Goal: Task Accomplishment & Management: Complete application form

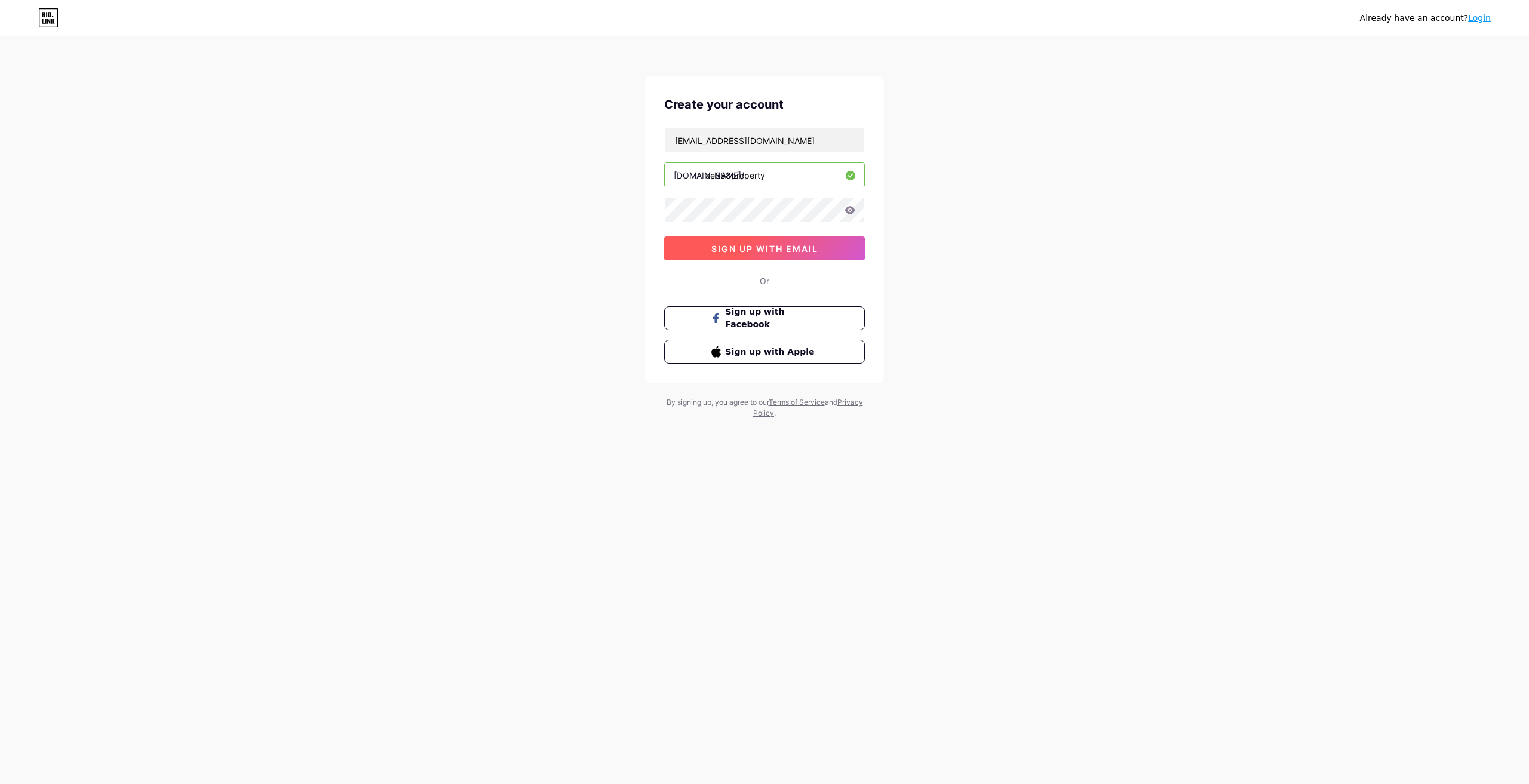
click at [755, 240] on button "sign up with email" at bounding box center [765, 248] width 201 height 24
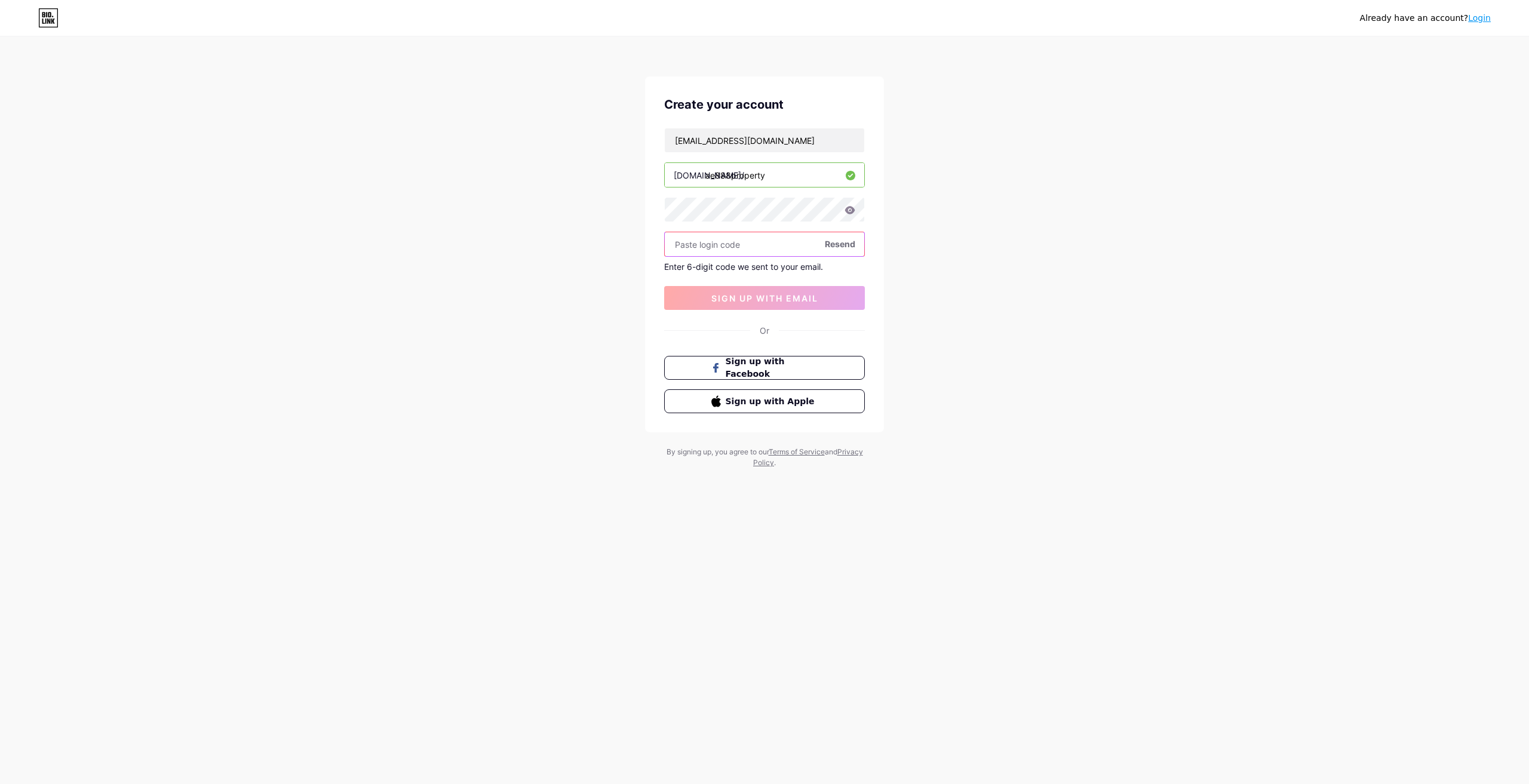
click at [702, 247] on input "text" at bounding box center [765, 244] width 200 height 24
paste input "388202"
type input "388202"
click at [766, 301] on span "sign up with email" at bounding box center [765, 298] width 107 height 10
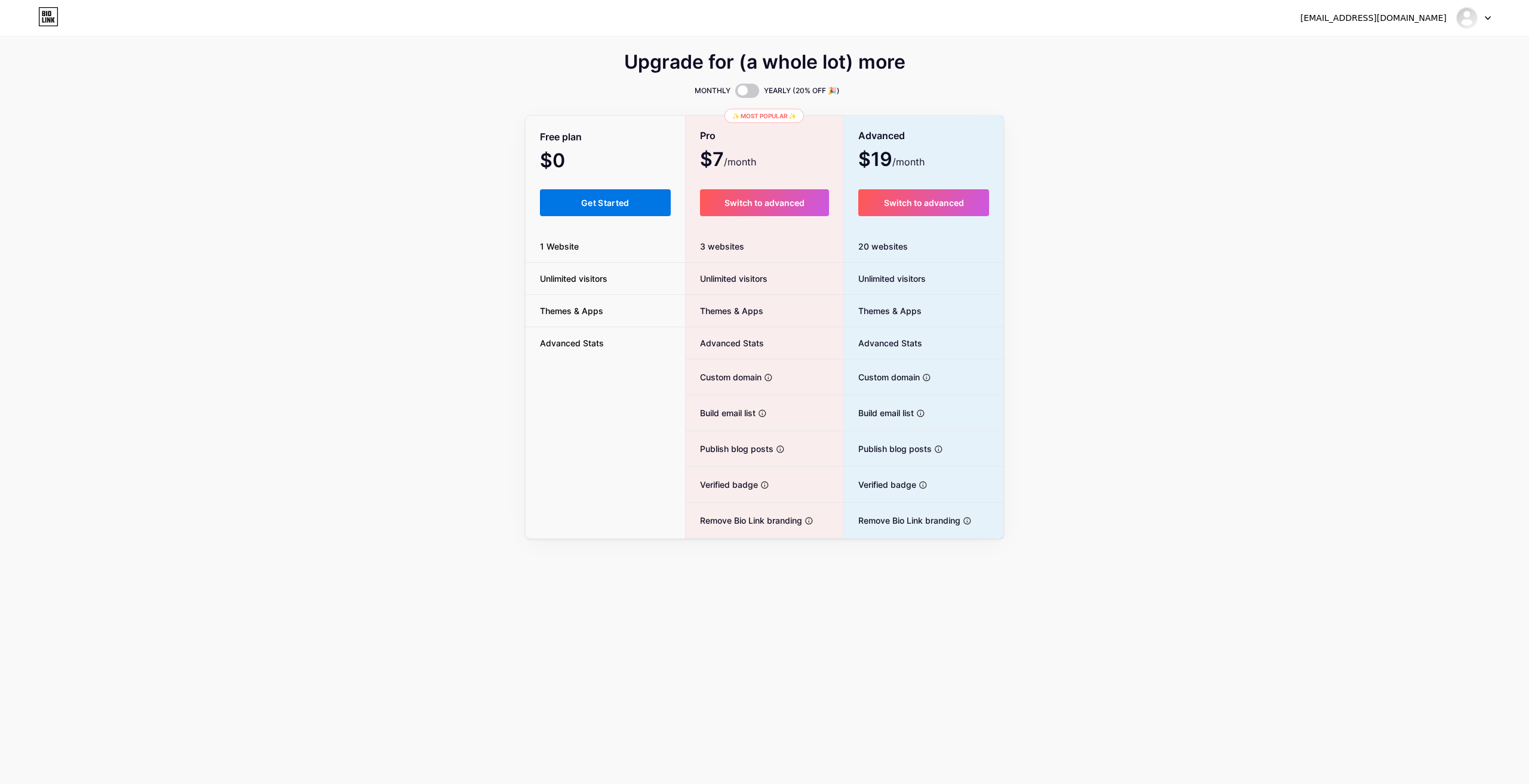
click at [570, 207] on button "Get Started" at bounding box center [605, 203] width 131 height 27
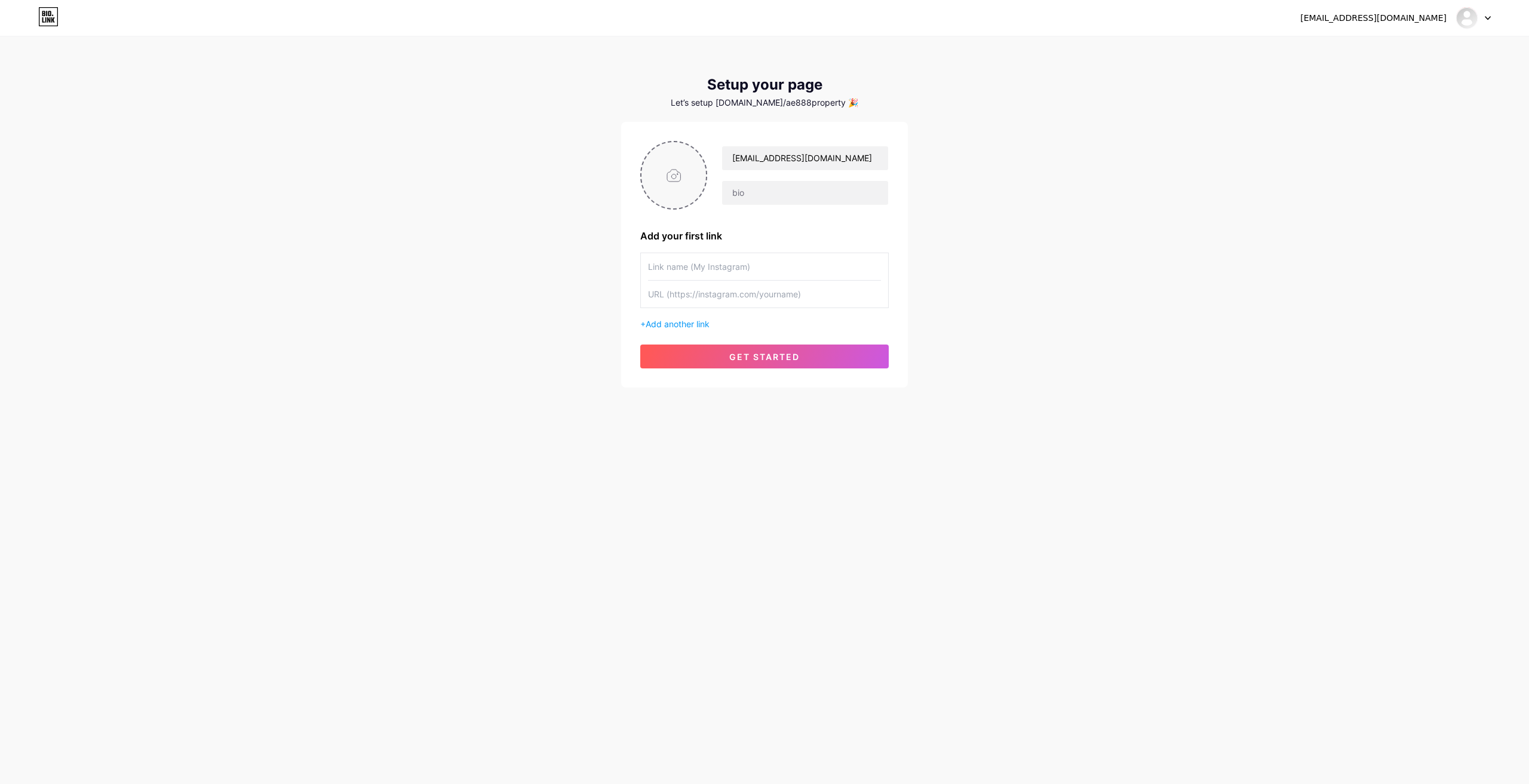
click at [678, 168] on input "file" at bounding box center [674, 175] width 65 height 66
type input "C:\fakepath\500.jpg"
click at [792, 186] on input "text" at bounding box center [805, 193] width 166 height 24
click at [727, 270] on input "text" at bounding box center [765, 267] width 233 height 27
click at [739, 203] on input "text" at bounding box center [805, 193] width 166 height 24
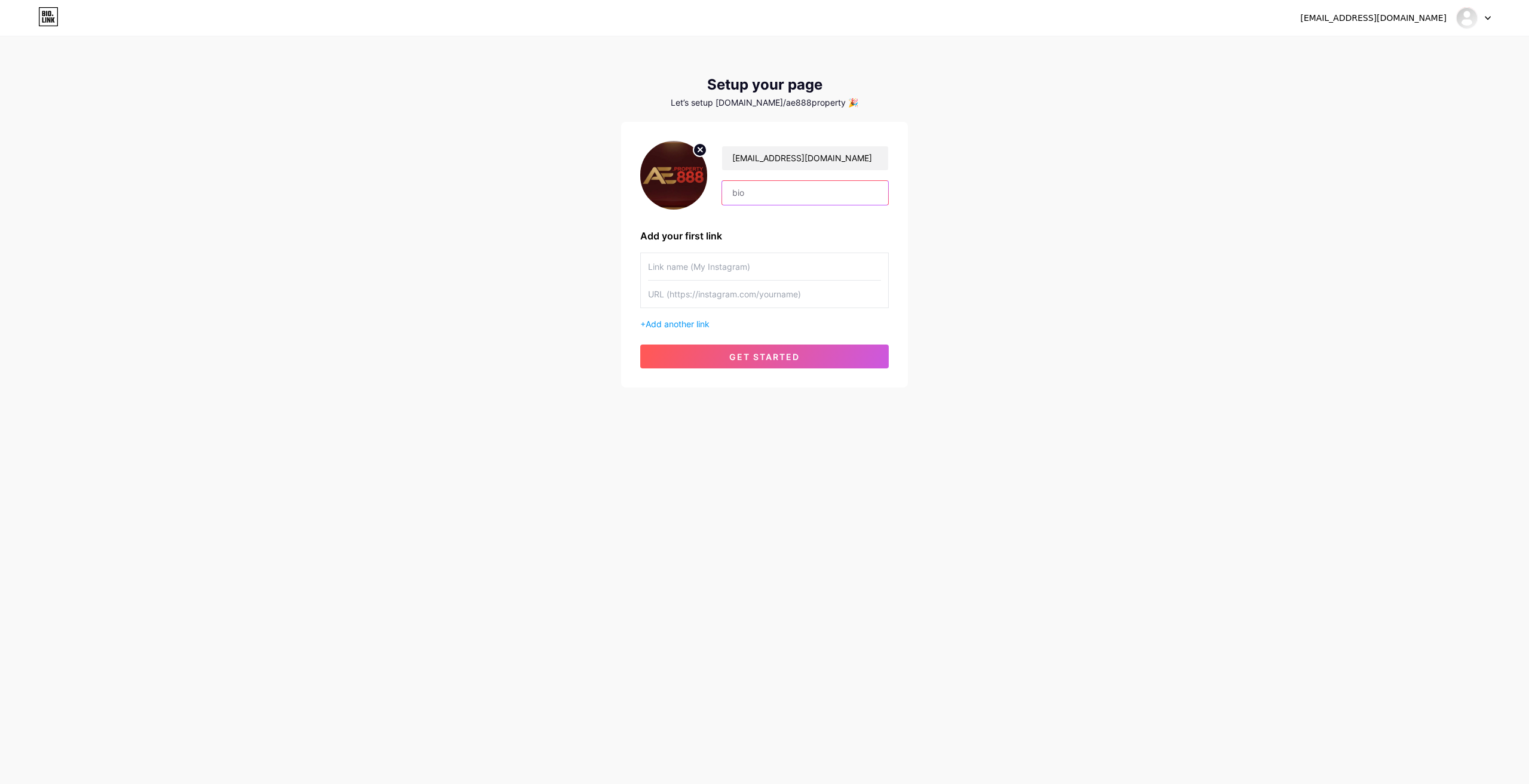
paste input "Ae888 là điểm đến hàng đầu cho người đam mê cá cược trực [PERSON_NAME] tụ hàng …"
type input "Ae888 là điểm đến hàng đầu cho người đam mê cá cược trực [PERSON_NAME] tụ hàng …"
click at [787, 160] on input "[EMAIL_ADDRESS][DOMAIN_NAME]" at bounding box center [805, 158] width 166 height 24
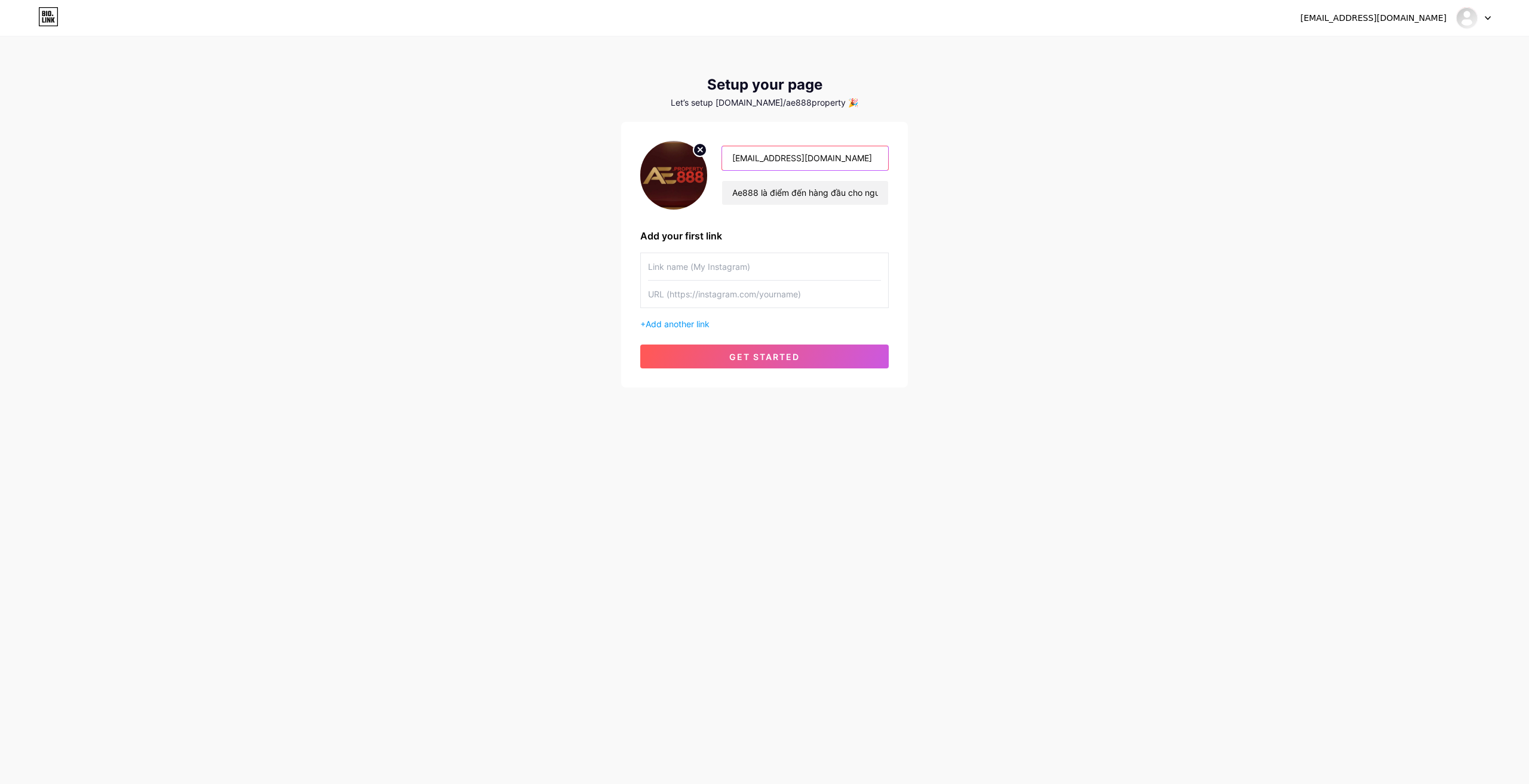
click at [787, 160] on input "[EMAIL_ADDRESS][DOMAIN_NAME]" at bounding box center [805, 158] width 166 height 24
click at [799, 164] on input "text" at bounding box center [805, 158] width 166 height 24
paste input "Ae888"
type input "Ae888"
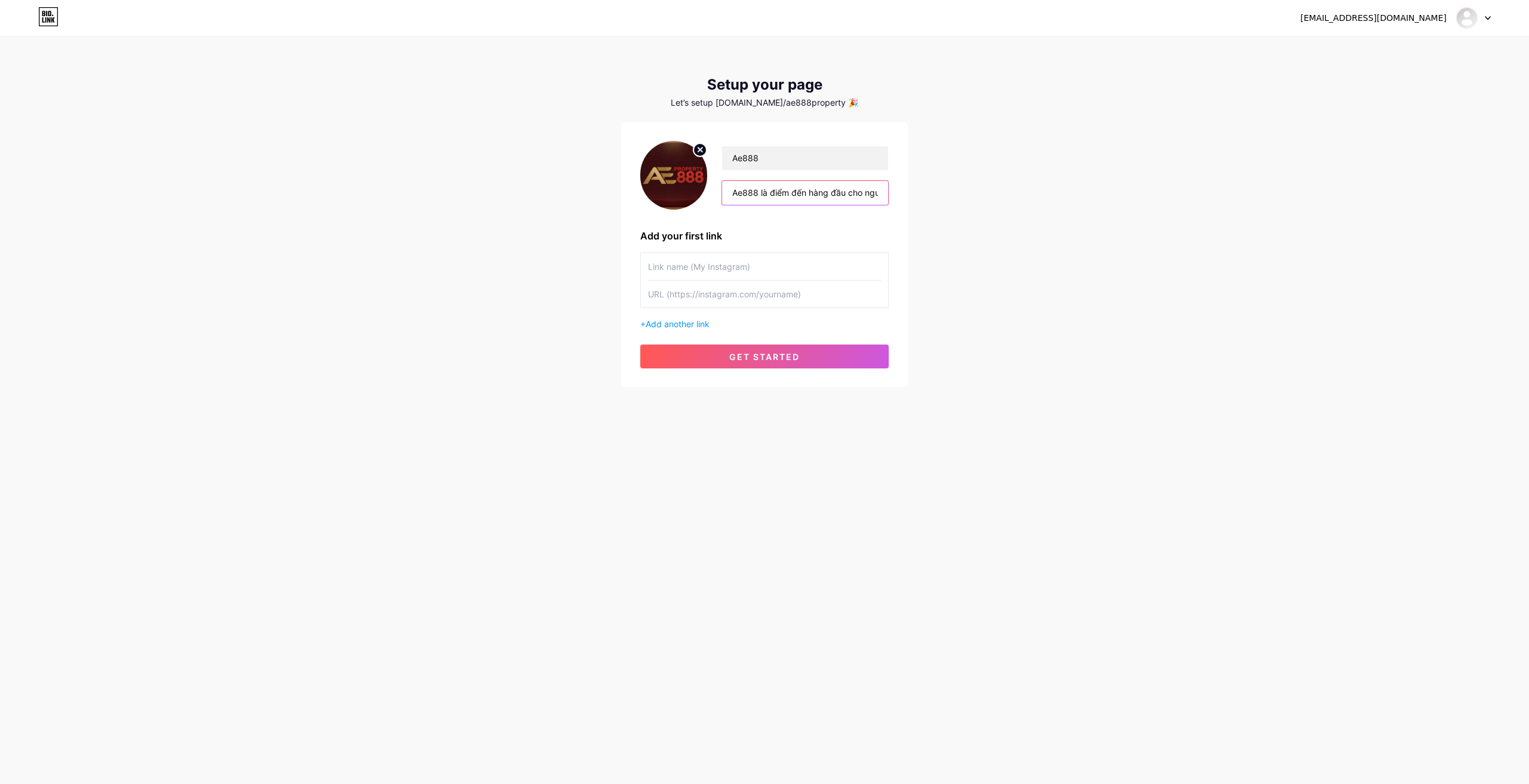
click at [745, 197] on input "Ae888 là điểm đến hàng đầu cho người đam mê cá cược trực [PERSON_NAME] tụ hàng …" at bounding box center [805, 193] width 166 height 24
paste input "– [PERSON_NAME] hàng đầu, [PERSON_NAME] hấp [PERSON_NAME] & đổi [PERSON_NAME] t…"
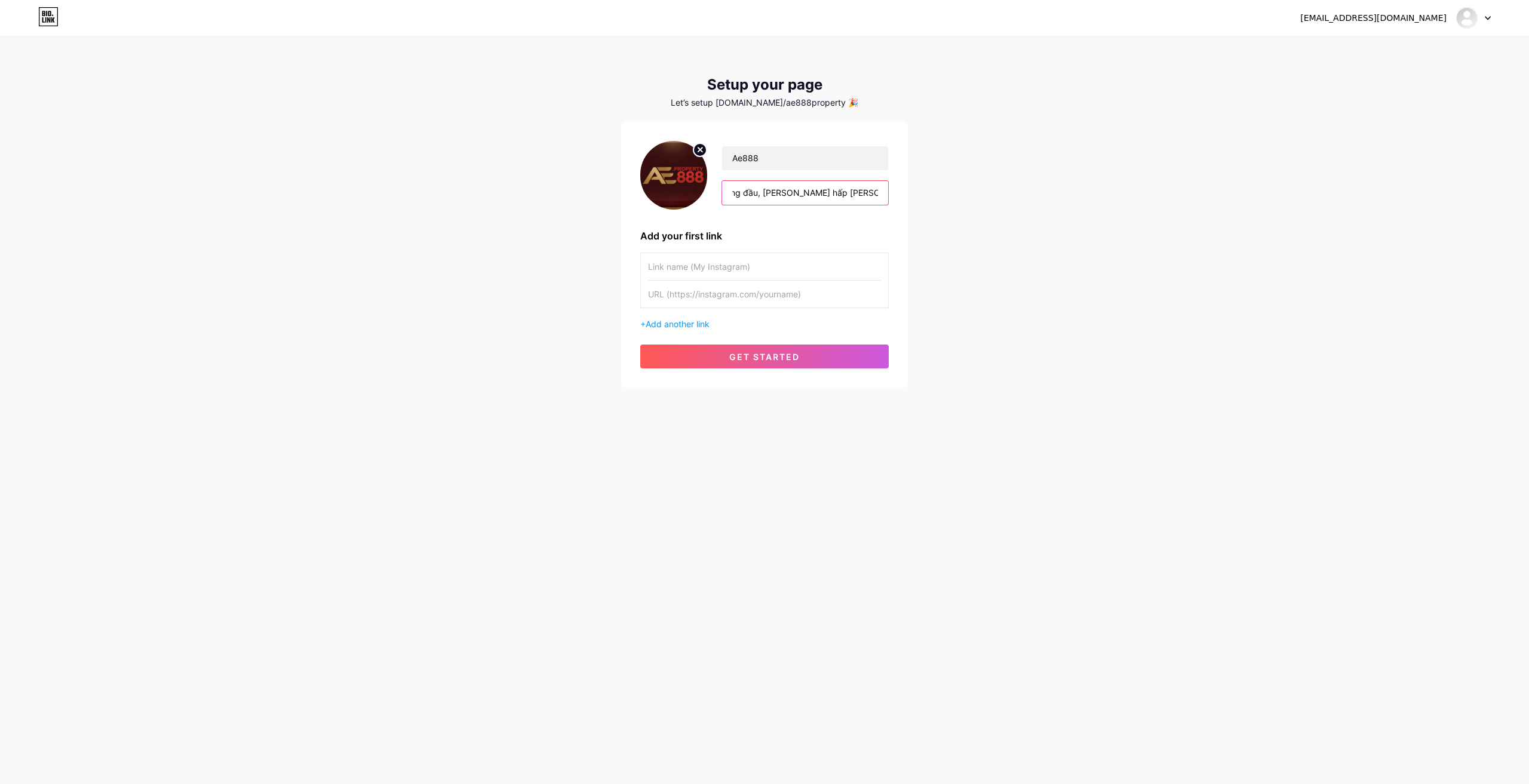
type input "Ae888 – [PERSON_NAME] hàng đầu, [PERSON_NAME] hấp [PERSON_NAME] & đổi [PERSON_N…"
click at [709, 261] on input "text" at bounding box center [765, 267] width 233 height 27
paste input "[URL][DOMAIN_NAME]"
type input "[URL][DOMAIN_NAME]"
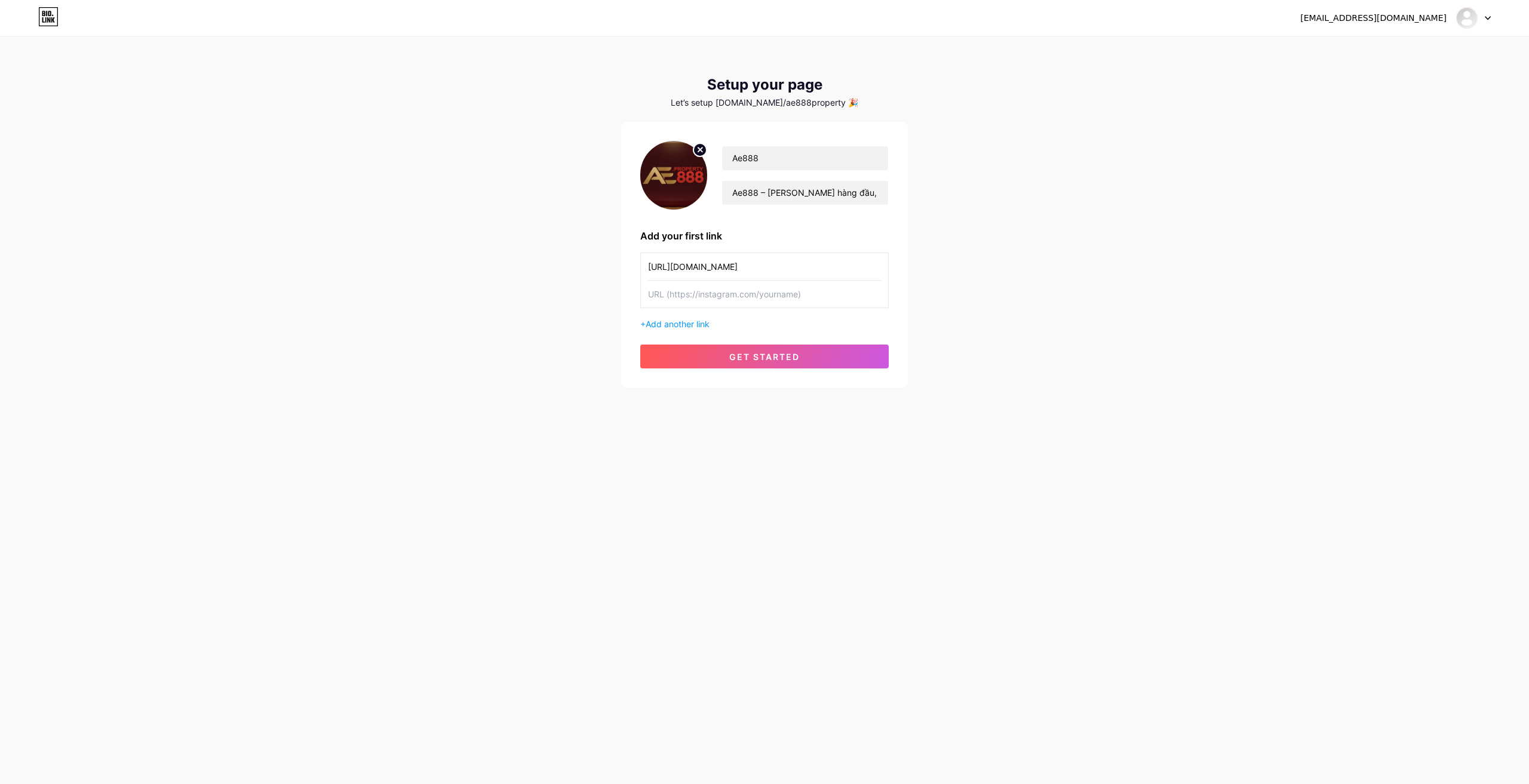
click at [677, 296] on input "text" at bounding box center [765, 294] width 233 height 27
paste input "[URL][DOMAIN_NAME]"
type input "[URL][DOMAIN_NAME]"
click at [672, 320] on span "Add another link" at bounding box center [678, 324] width 64 height 10
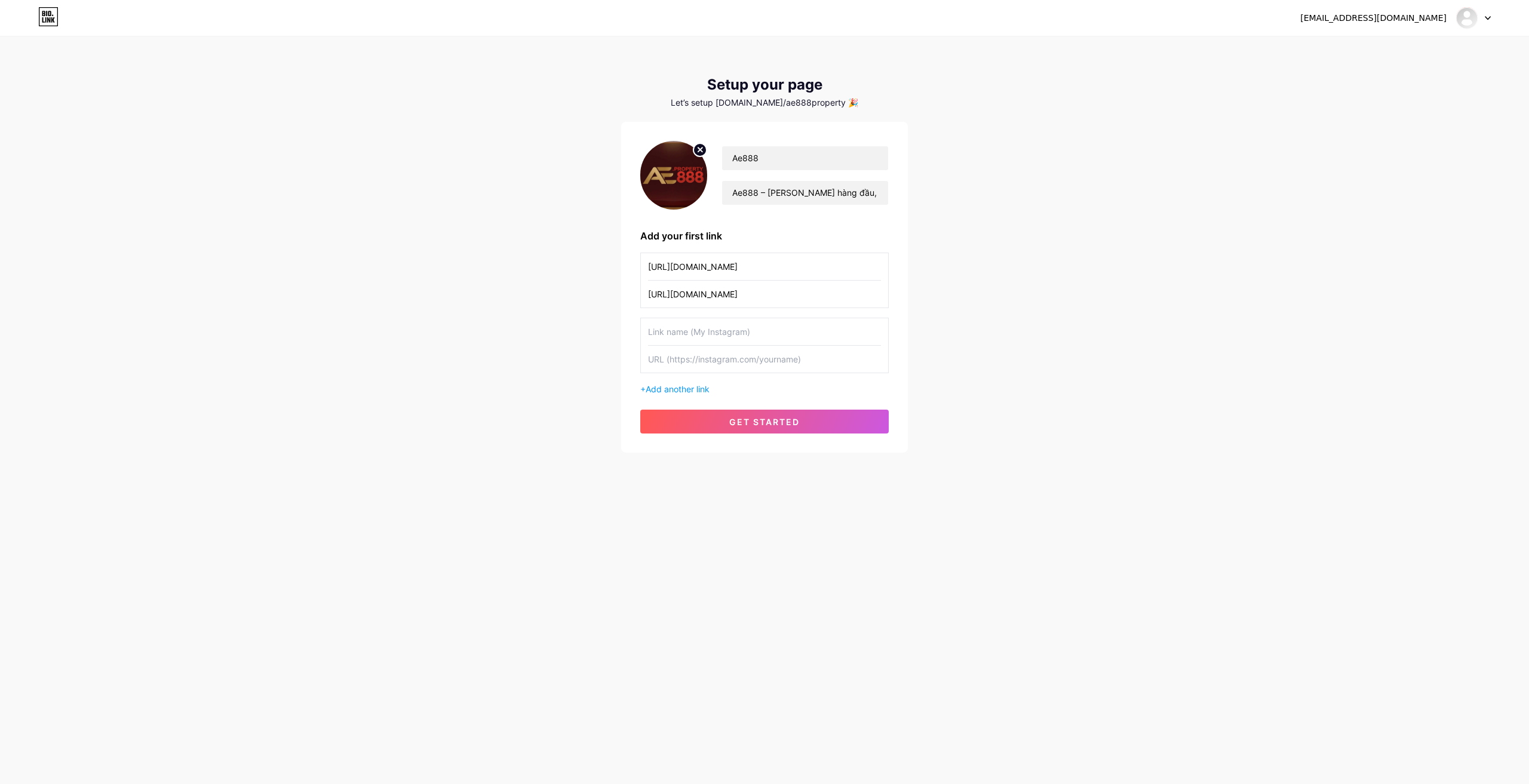
click at [720, 327] on input "text" at bounding box center [765, 332] width 233 height 27
paste input "[URL][DOMAIN_NAME]"
type input "[URL][DOMAIN_NAME]"
click at [682, 361] on input "text" at bounding box center [765, 359] width 233 height 27
paste input "[URL][DOMAIN_NAME]"
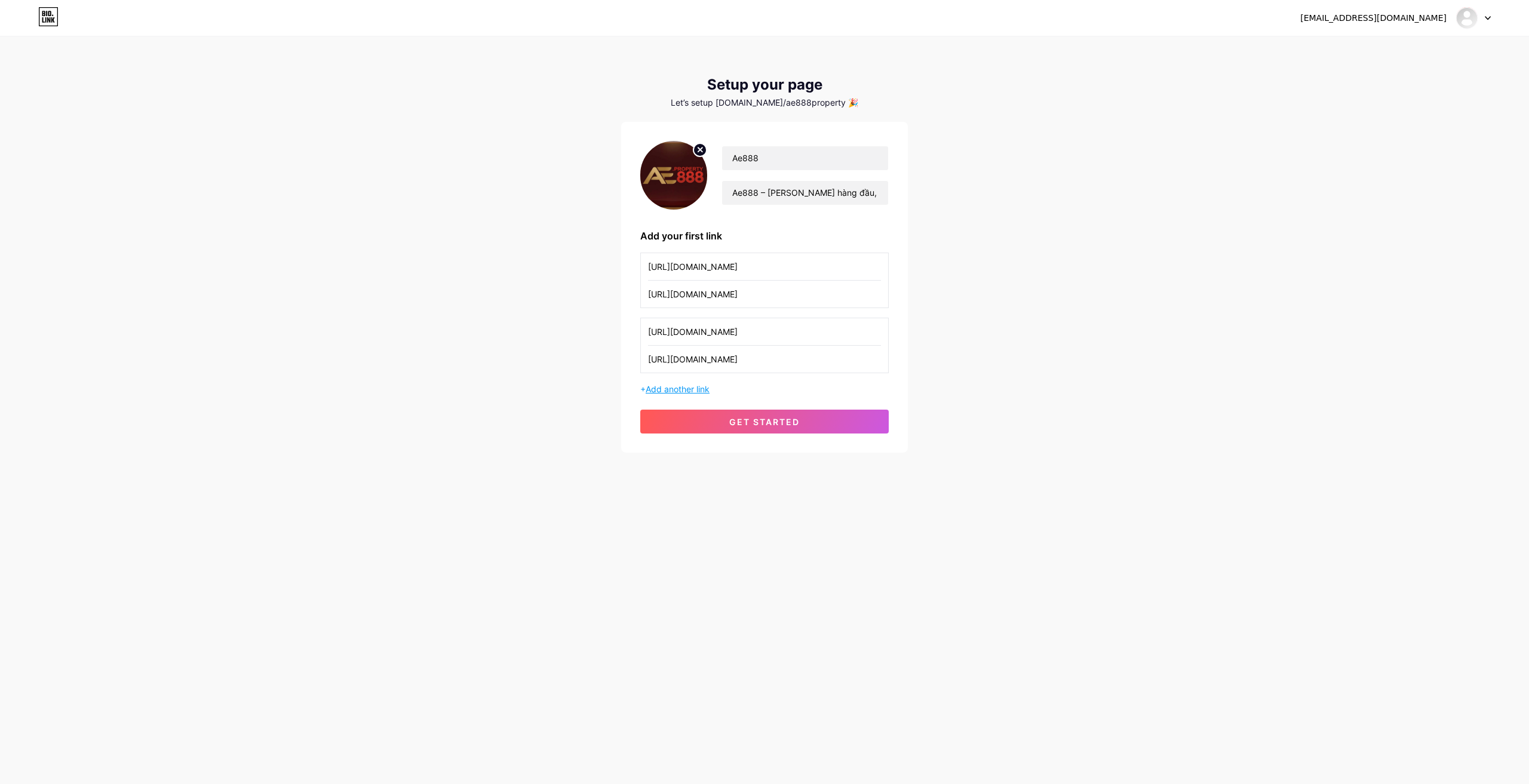
type input "[URL][DOMAIN_NAME]"
drag, startPoint x: 669, startPoint y: 390, endPoint x: 659, endPoint y: 381, distance: 13.5
click at [669, 390] on span "Add another link" at bounding box center [678, 389] width 64 height 10
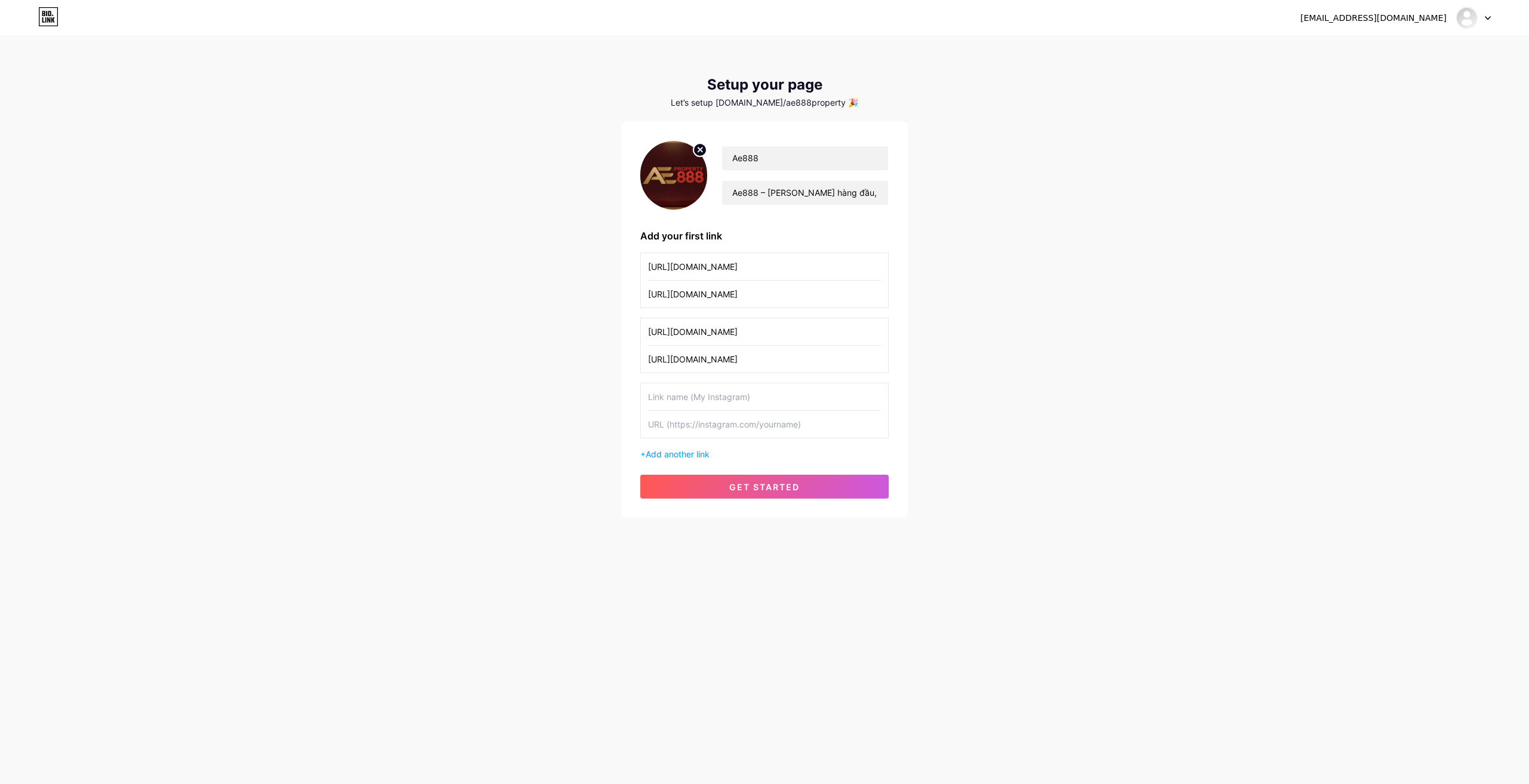
click at [718, 385] on div "[URL][DOMAIN_NAME] [URL][DOMAIN_NAME] [URL][DOMAIN_NAME] [URL][DOMAIN_NAME] + A…" at bounding box center [765, 356] width 248 height 208
click at [711, 393] on input "text" at bounding box center [765, 397] width 233 height 27
paste input "[URL][DOMAIN_NAME]"
type input "[URL][DOMAIN_NAME]"
click at [682, 421] on input "text" at bounding box center [765, 425] width 233 height 27
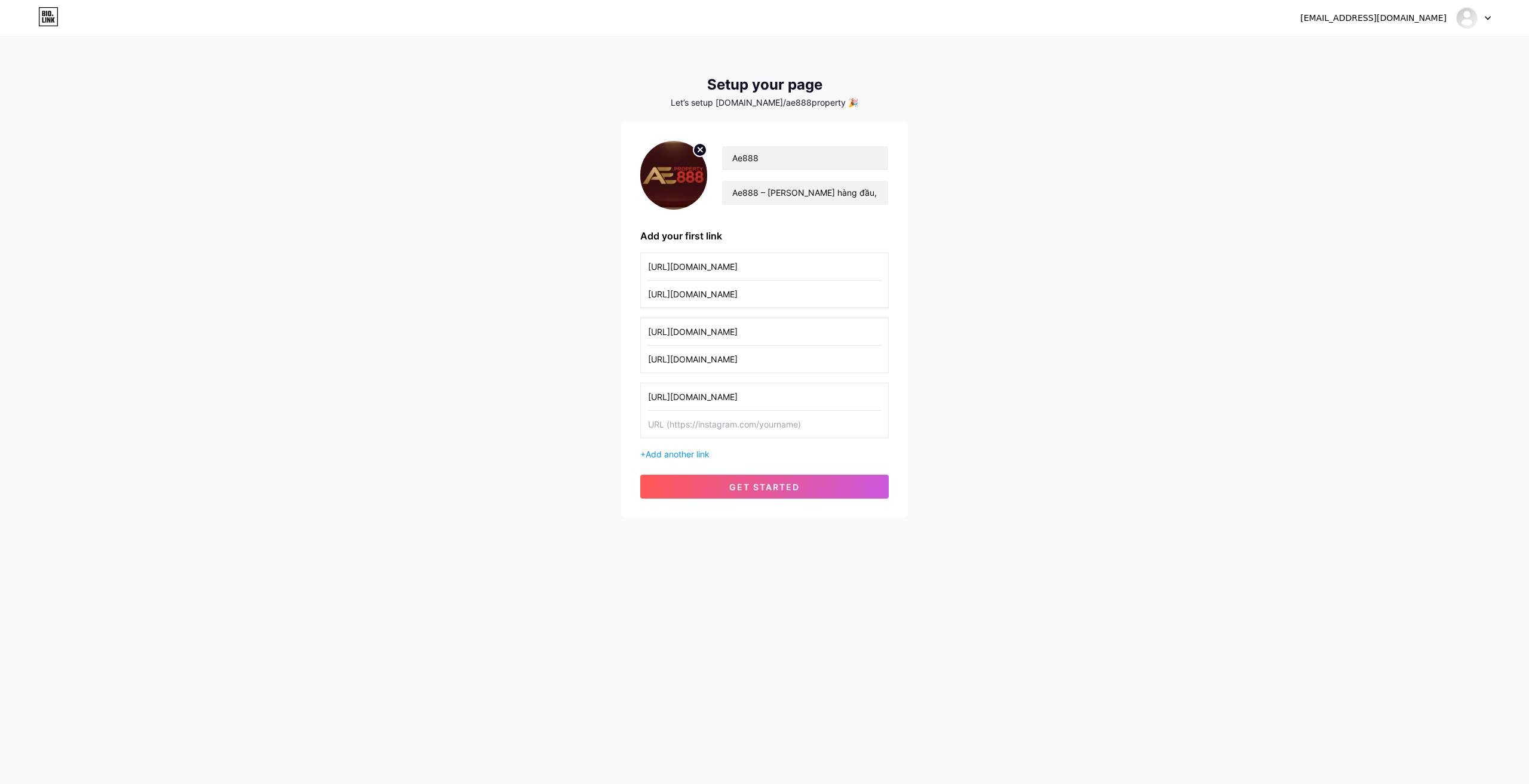
paste input "[URL][DOMAIN_NAME]"
type input "[URL][DOMAIN_NAME]"
click at [672, 448] on div "+ Add another link" at bounding box center [765, 454] width 248 height 12
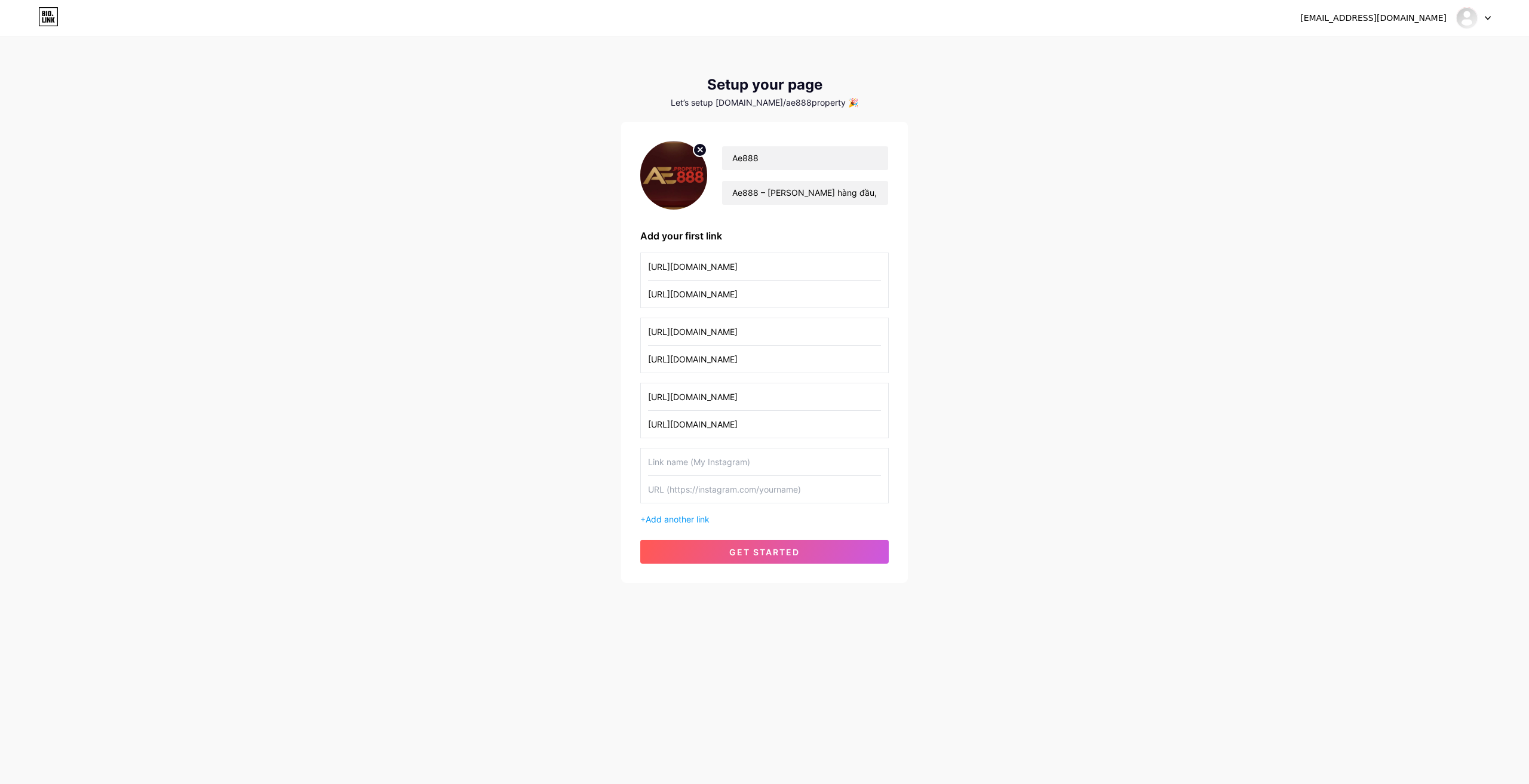
click at [689, 465] on input "text" at bounding box center [765, 462] width 233 height 27
paste input "[URL][DOMAIN_NAME]"
type input "[URL][DOMAIN_NAME]"
click at [681, 490] on input "text" at bounding box center [765, 490] width 233 height 27
paste input "[URL][DOMAIN_NAME]"
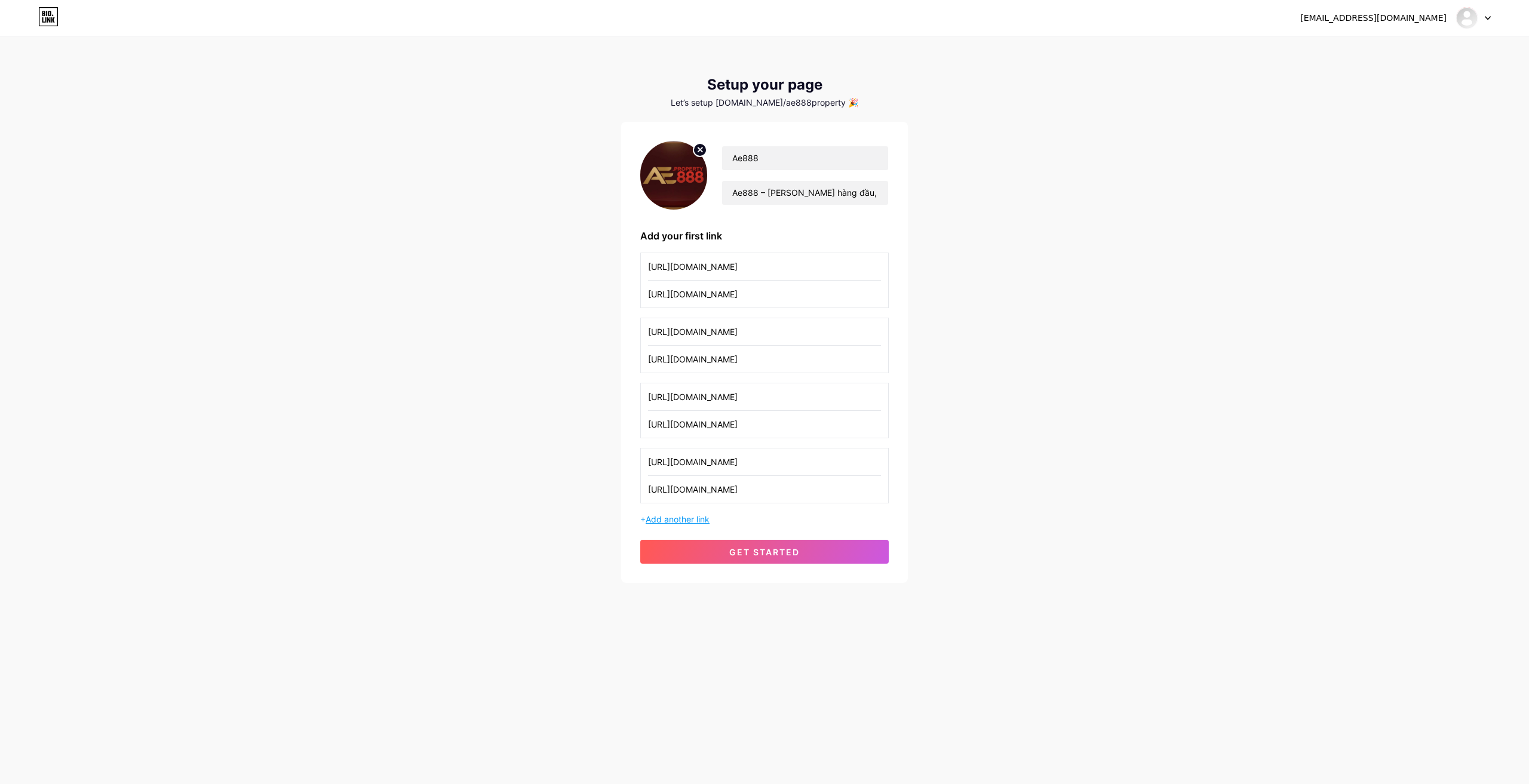
type input "[URL][DOMAIN_NAME]"
click at [684, 522] on span "Add another link" at bounding box center [678, 519] width 64 height 10
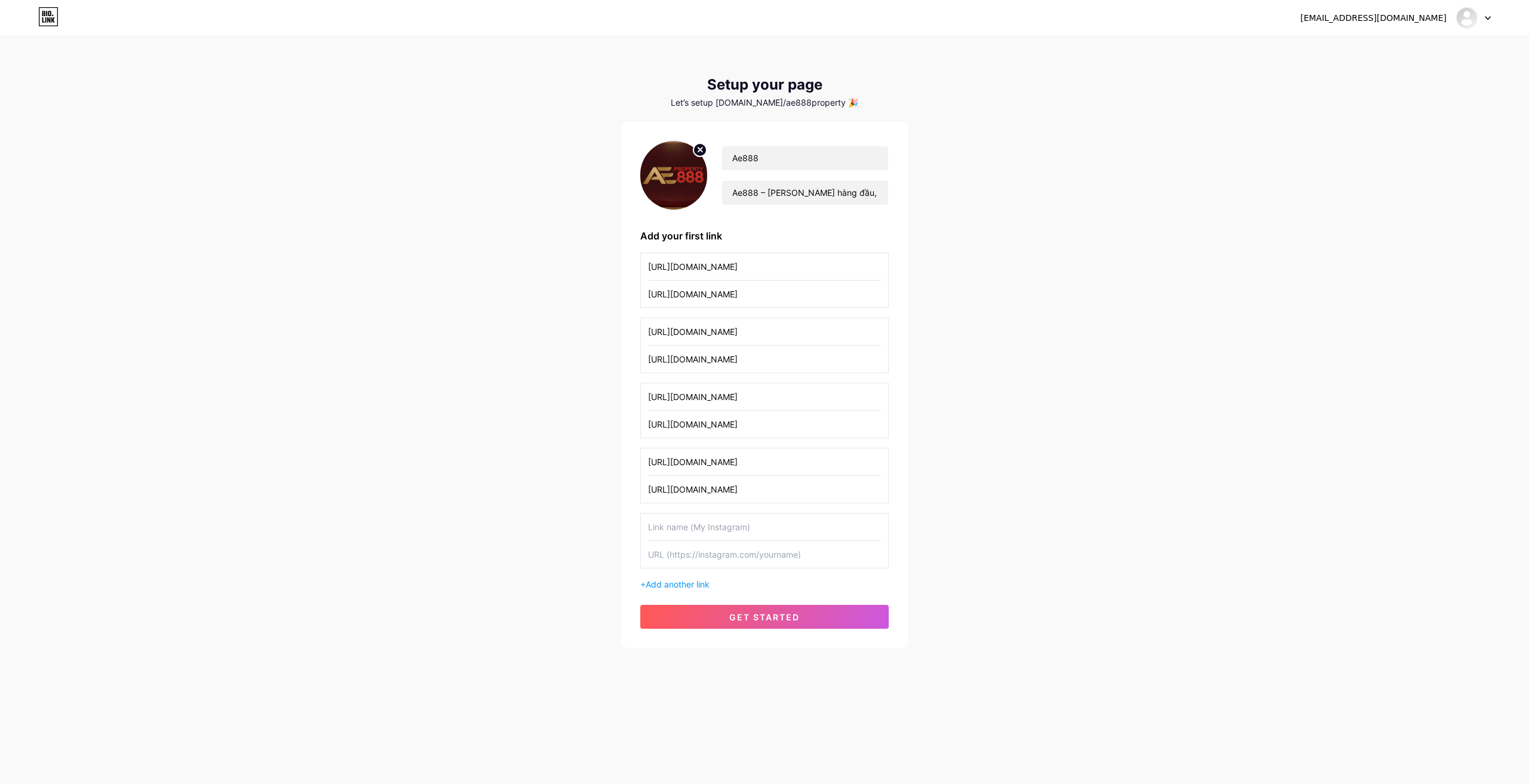
click at [721, 523] on input "text" at bounding box center [765, 527] width 233 height 27
paste input "[URL][DOMAIN_NAME]"
type input "[URL][DOMAIN_NAME]"
click at [694, 556] on input "text" at bounding box center [765, 555] width 233 height 27
paste input "[URL][DOMAIN_NAME]"
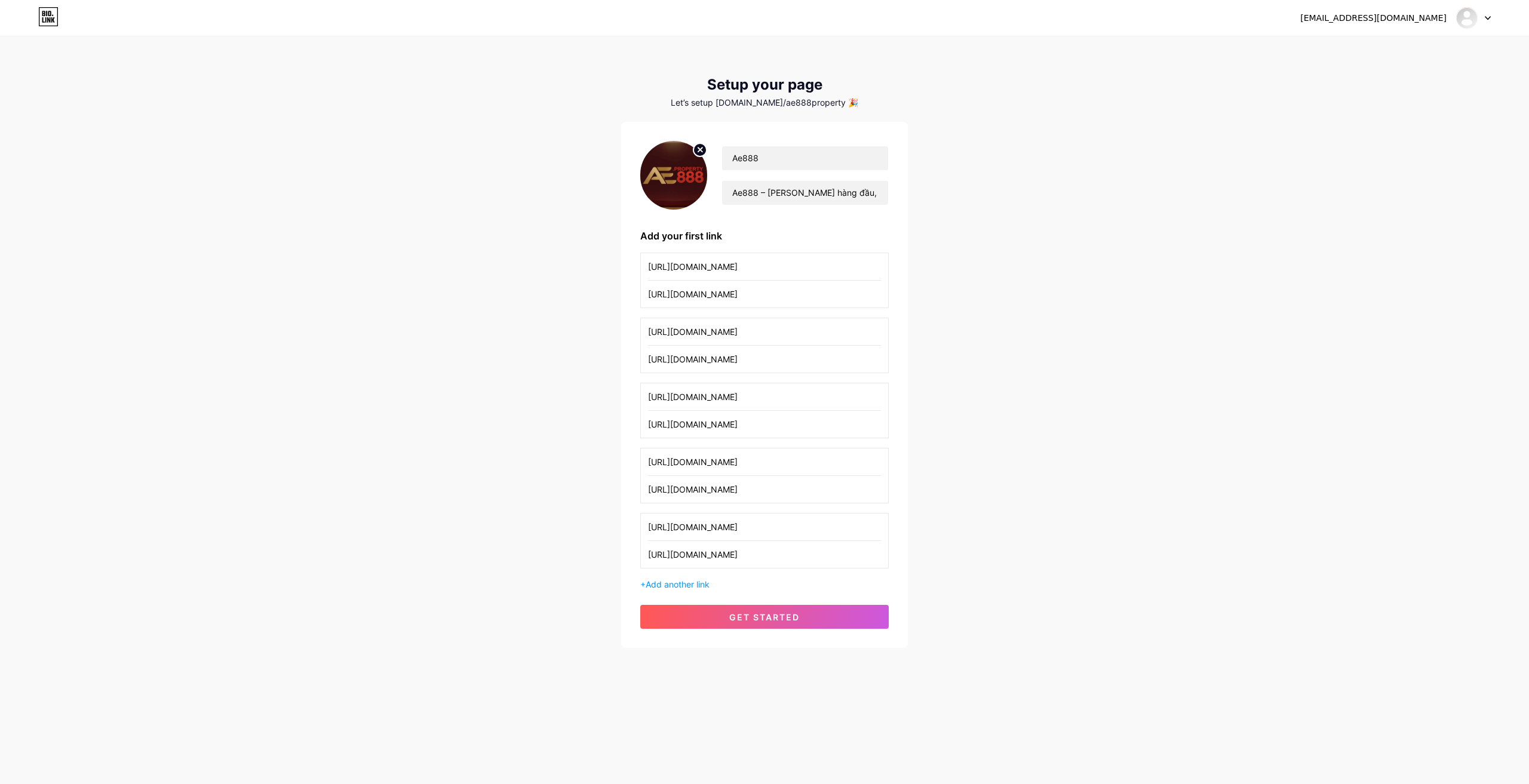
type input "[URL][DOMAIN_NAME]"
click at [680, 589] on div "+ Add another link" at bounding box center [765, 584] width 248 height 12
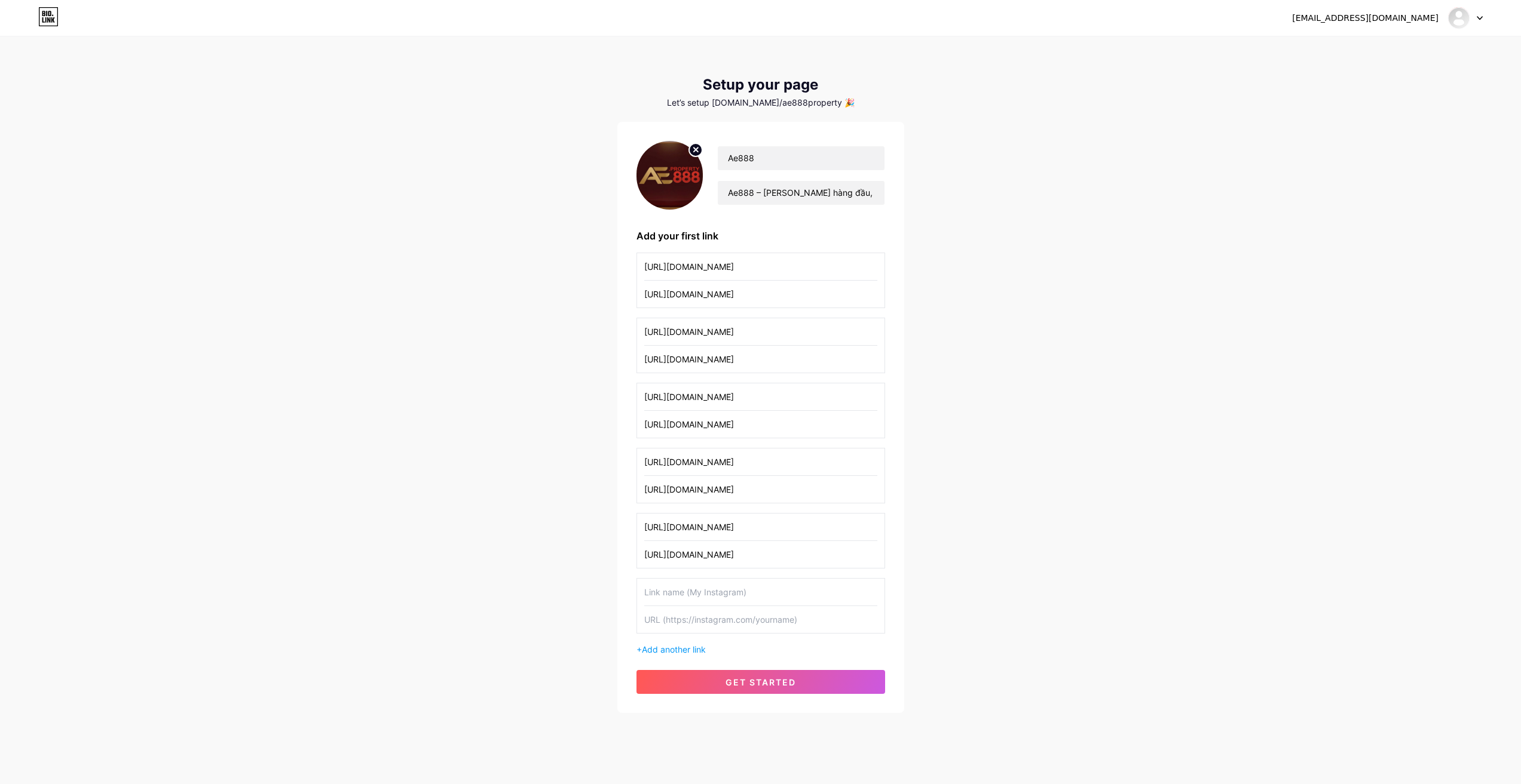
click at [706, 589] on input "text" at bounding box center [760, 592] width 233 height 27
paste input "[URL][DOMAIN_NAME]"
type input "[URL][DOMAIN_NAME]"
click at [694, 622] on input "text" at bounding box center [760, 620] width 233 height 27
paste input "[URL][DOMAIN_NAME]"
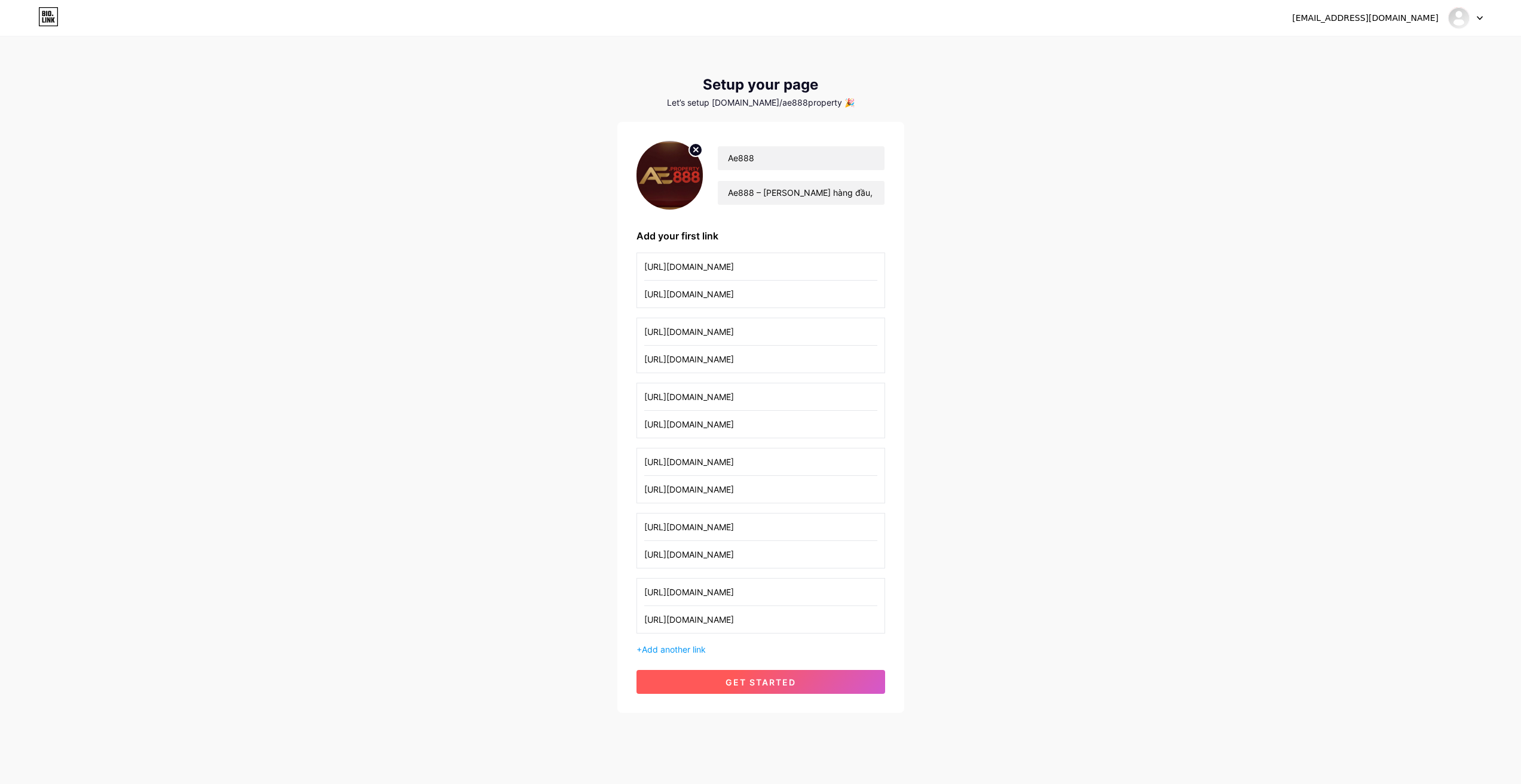
type input "[URL][DOMAIN_NAME]"
click at [739, 675] on button "get started" at bounding box center [760, 682] width 248 height 24
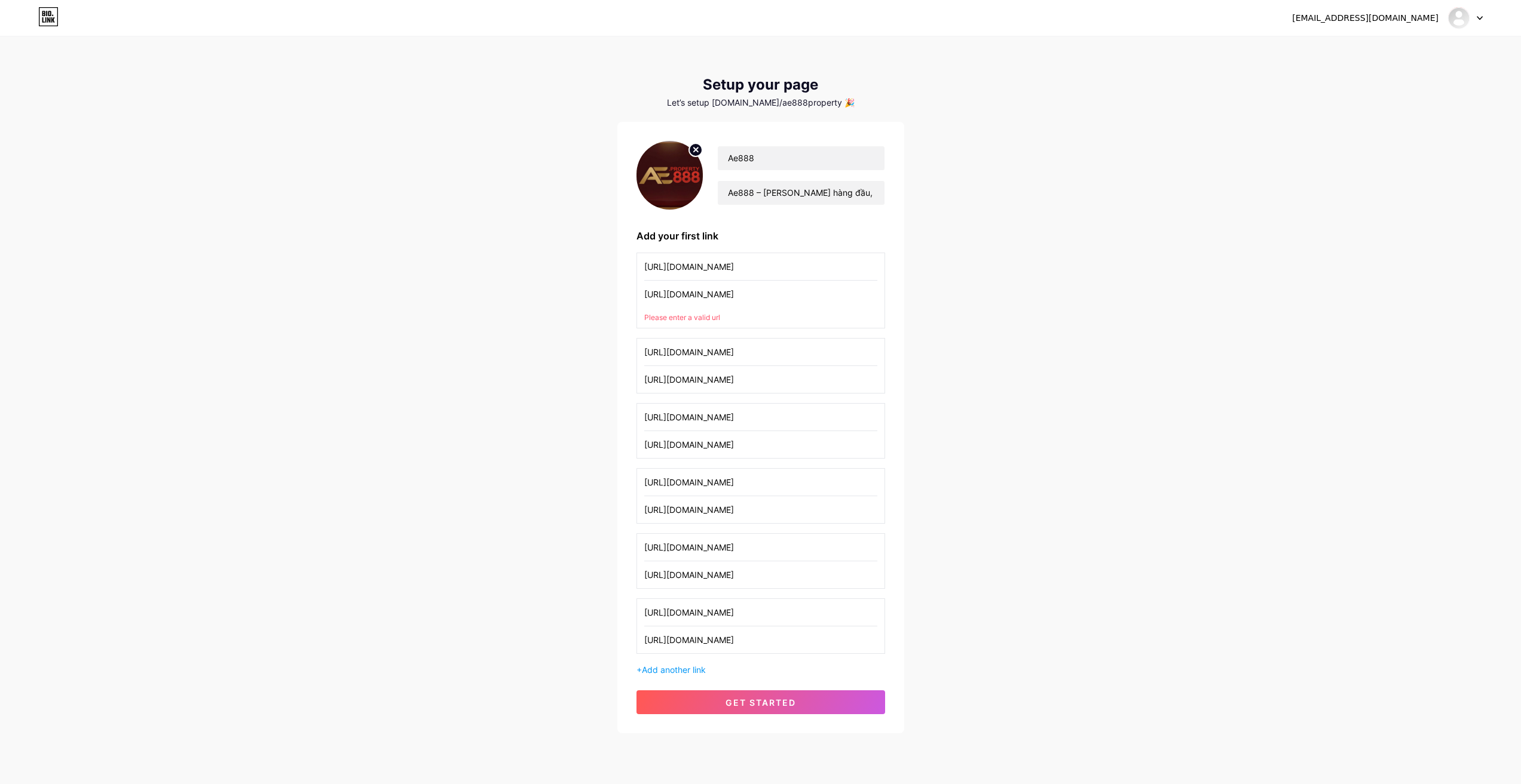
click at [749, 289] on input "[URL][DOMAIN_NAME]" at bounding box center [760, 294] width 233 height 27
click at [756, 289] on input "[URL][DOMAIN_NAME]" at bounding box center [760, 294] width 233 height 27
click at [666, 292] on input "[URL][DOMAIN_NAME]" at bounding box center [760, 294] width 233 height 27
click at [698, 264] on input "[URL][DOMAIN_NAME]" at bounding box center [760, 267] width 233 height 27
drag, startPoint x: 764, startPoint y: 297, endPoint x: 510, endPoint y: 294, distance: 254.0
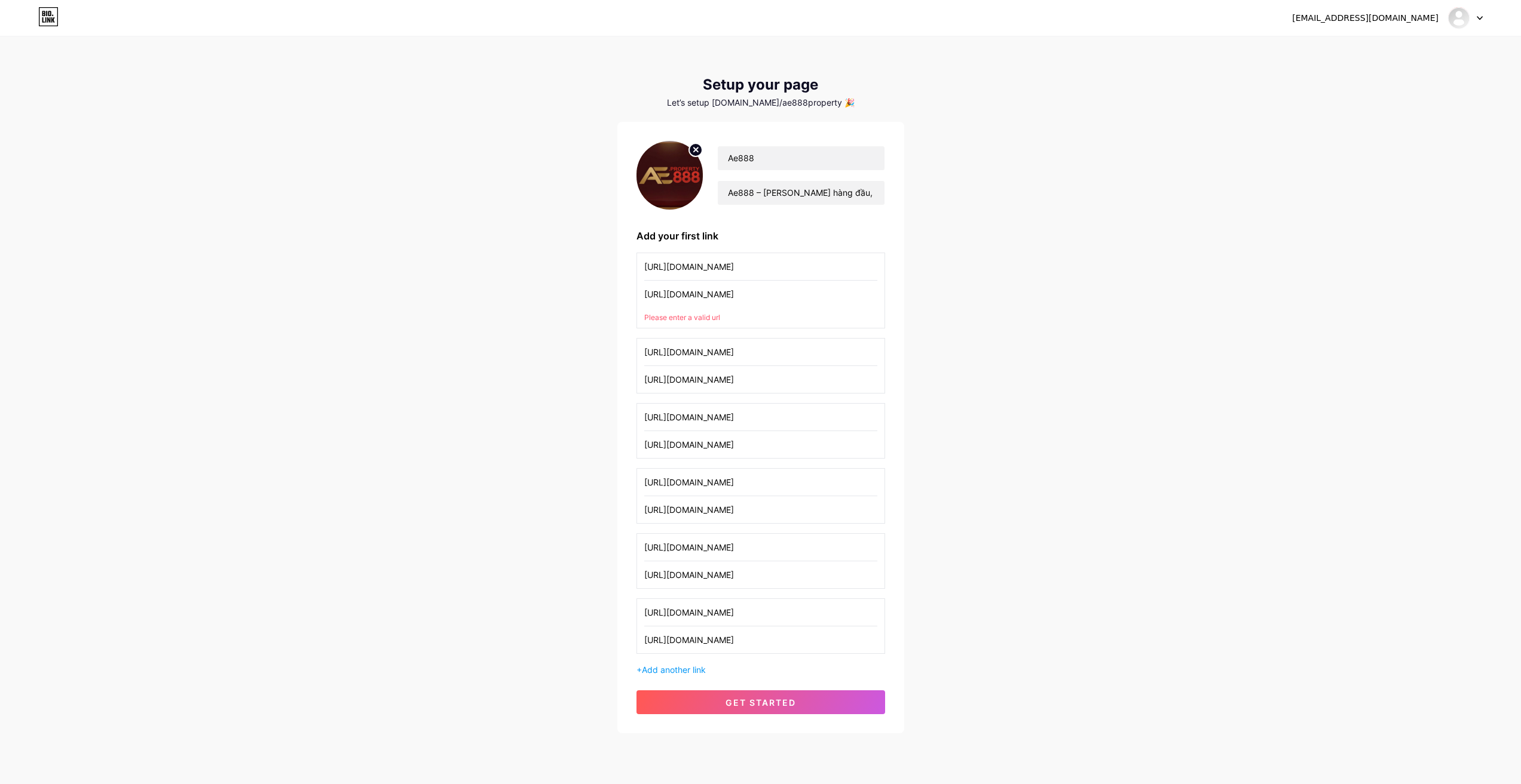
click at [510, 294] on div "[EMAIL_ADDRESS][DOMAIN_NAME] Dashboard Logout Setup your page Let’s setup [DOMA…" at bounding box center [760, 386] width 1521 height 772
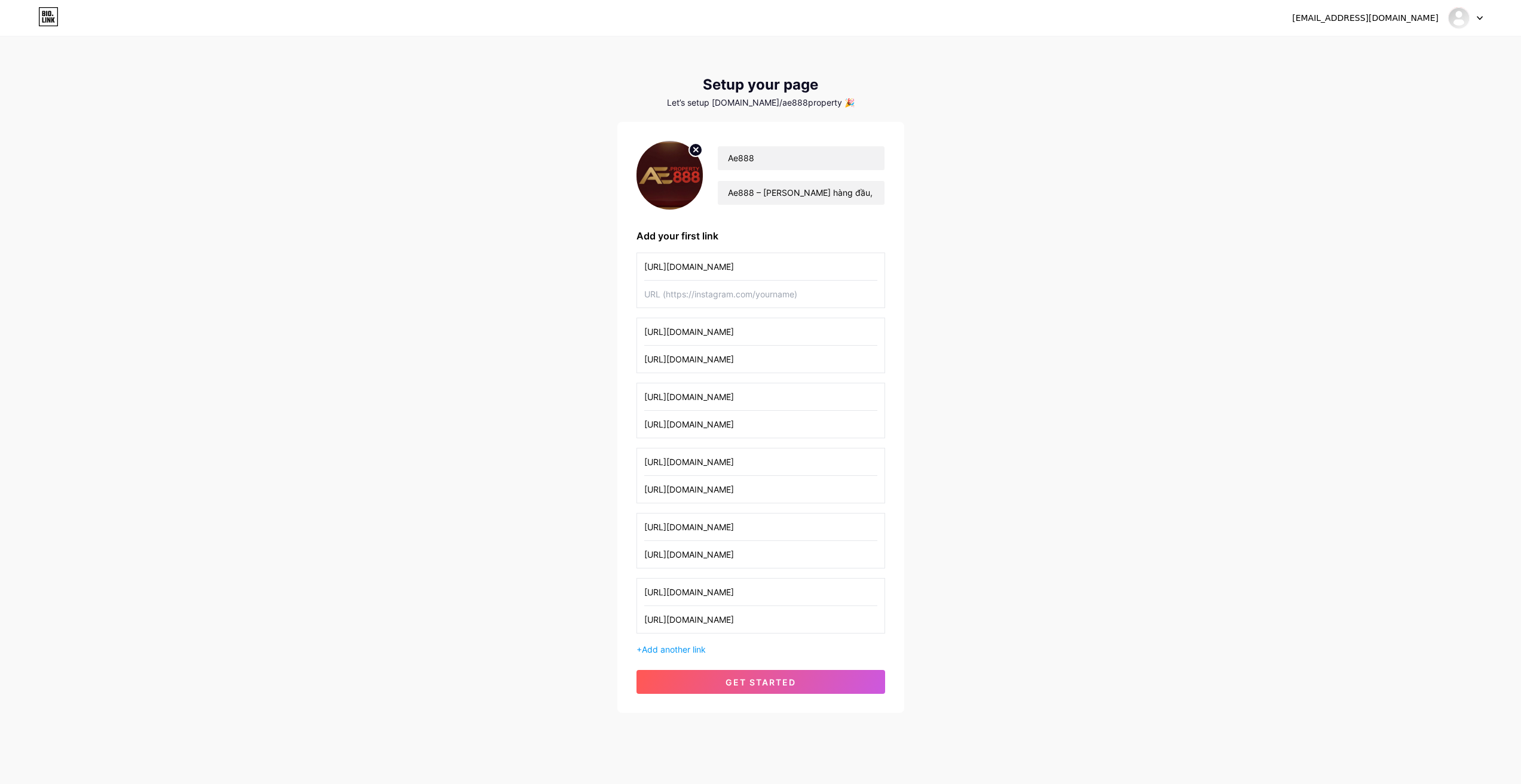
click at [700, 297] on input "text" at bounding box center [760, 294] width 233 height 27
paste input "[URL][DOMAIN_NAME]"
type input "[URL][DOMAIN_NAME]"
click at [992, 461] on div "[EMAIL_ADDRESS][DOMAIN_NAME] Dashboard Logout Setup your page Let’s setup [DOMA…" at bounding box center [760, 375] width 1521 height 751
click at [734, 674] on button "get started" at bounding box center [760, 682] width 248 height 24
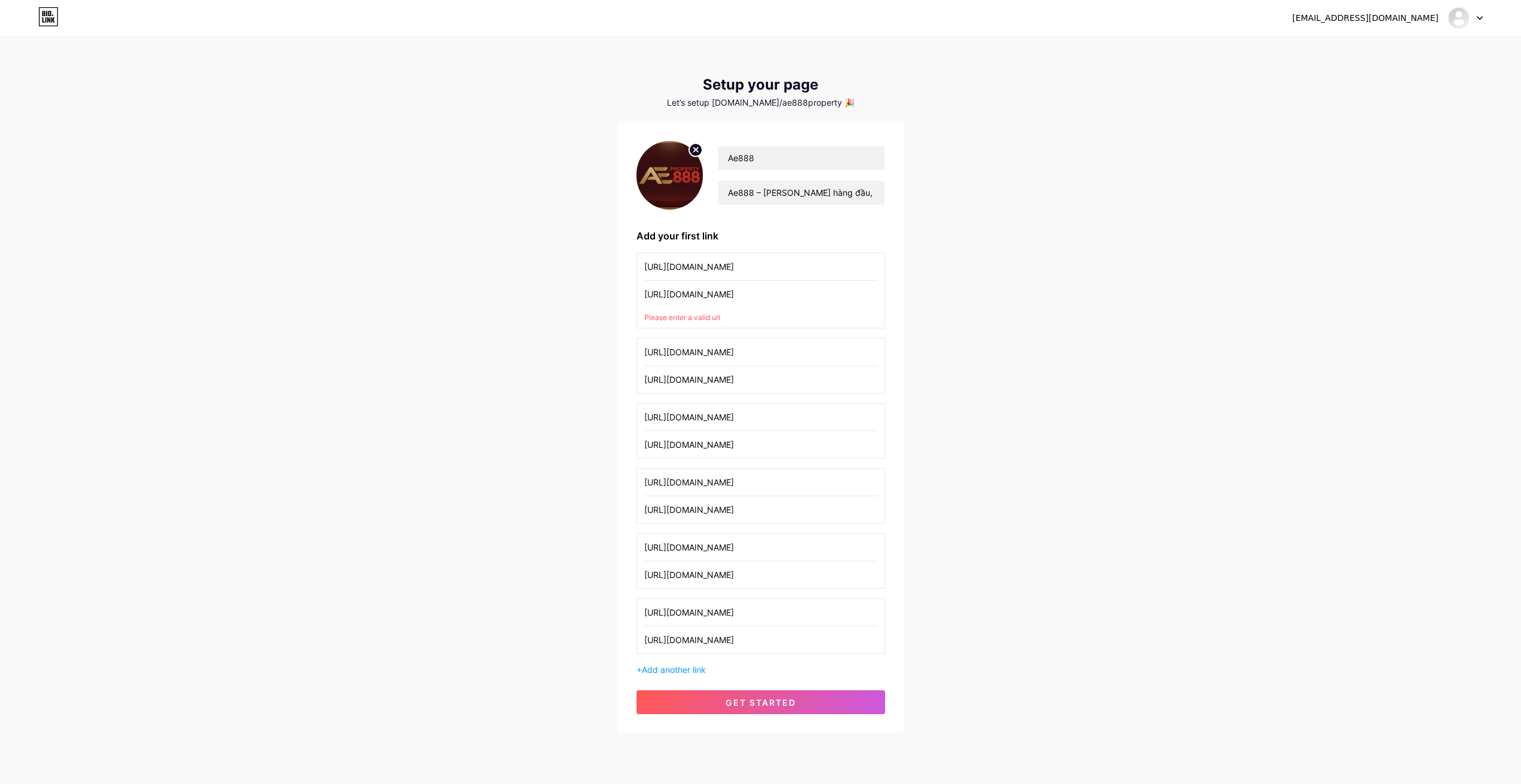
drag, startPoint x: 753, startPoint y: 298, endPoint x: 609, endPoint y: 292, distance: 144.1
click at [531, 308] on div "[EMAIL_ADDRESS][DOMAIN_NAME] Dashboard Logout Setup your page Let’s setup [DOMA…" at bounding box center [760, 386] width 1521 height 772
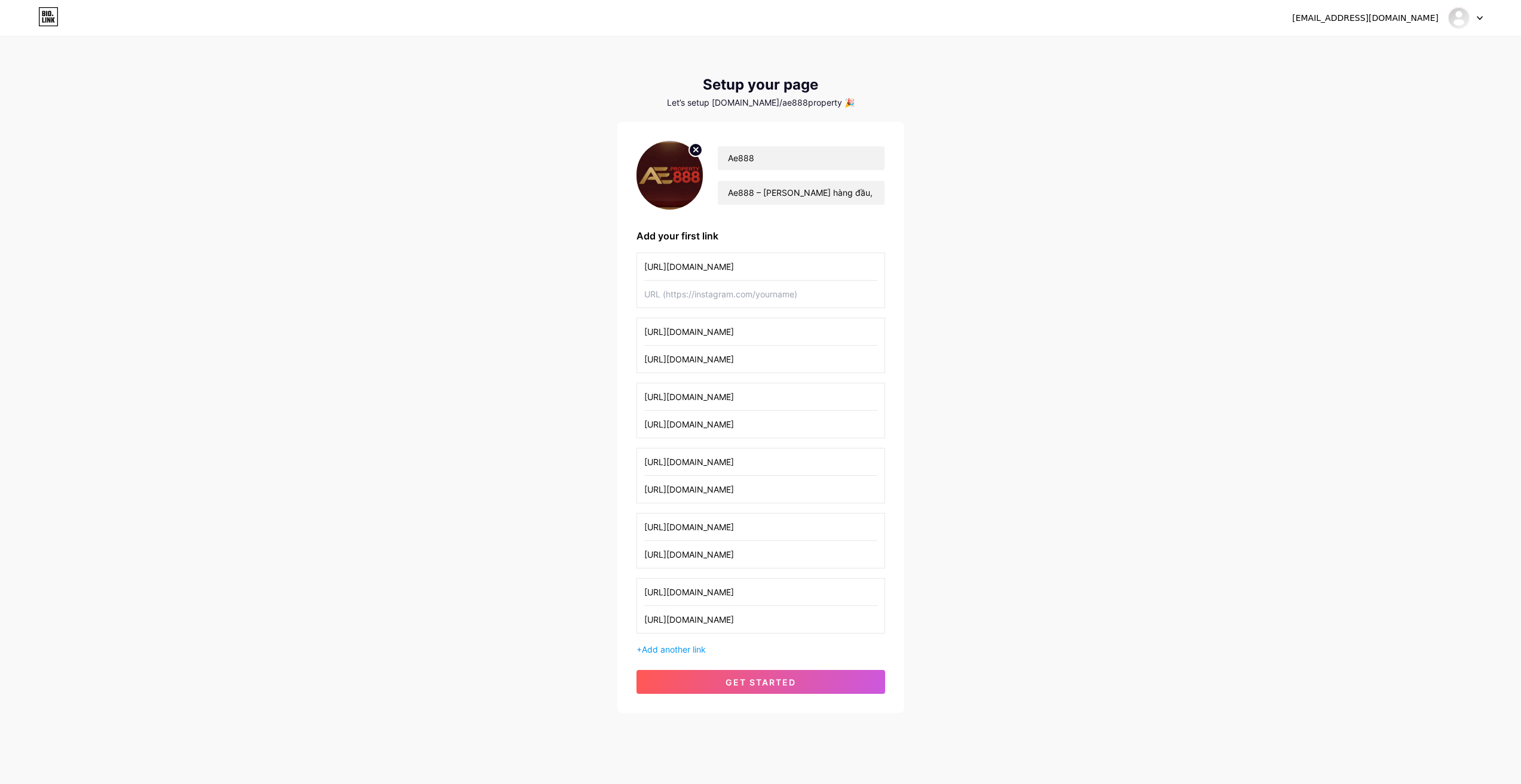
drag, startPoint x: 770, startPoint y: 263, endPoint x: 500, endPoint y: 268, distance: 270.0
click at [502, 268] on div "[EMAIL_ADDRESS][DOMAIN_NAME] Dashboard Logout Setup your page Let’s setup [DOMA…" at bounding box center [760, 375] width 1521 height 751
drag, startPoint x: 1031, startPoint y: 508, endPoint x: 1018, endPoint y: 520, distance: 17.7
click at [1024, 515] on div "[EMAIL_ADDRESS][DOMAIN_NAME] Dashboard Logout Setup your page Let’s setup [DOMA…" at bounding box center [760, 375] width 1521 height 751
click at [752, 674] on button "get started" at bounding box center [760, 682] width 248 height 24
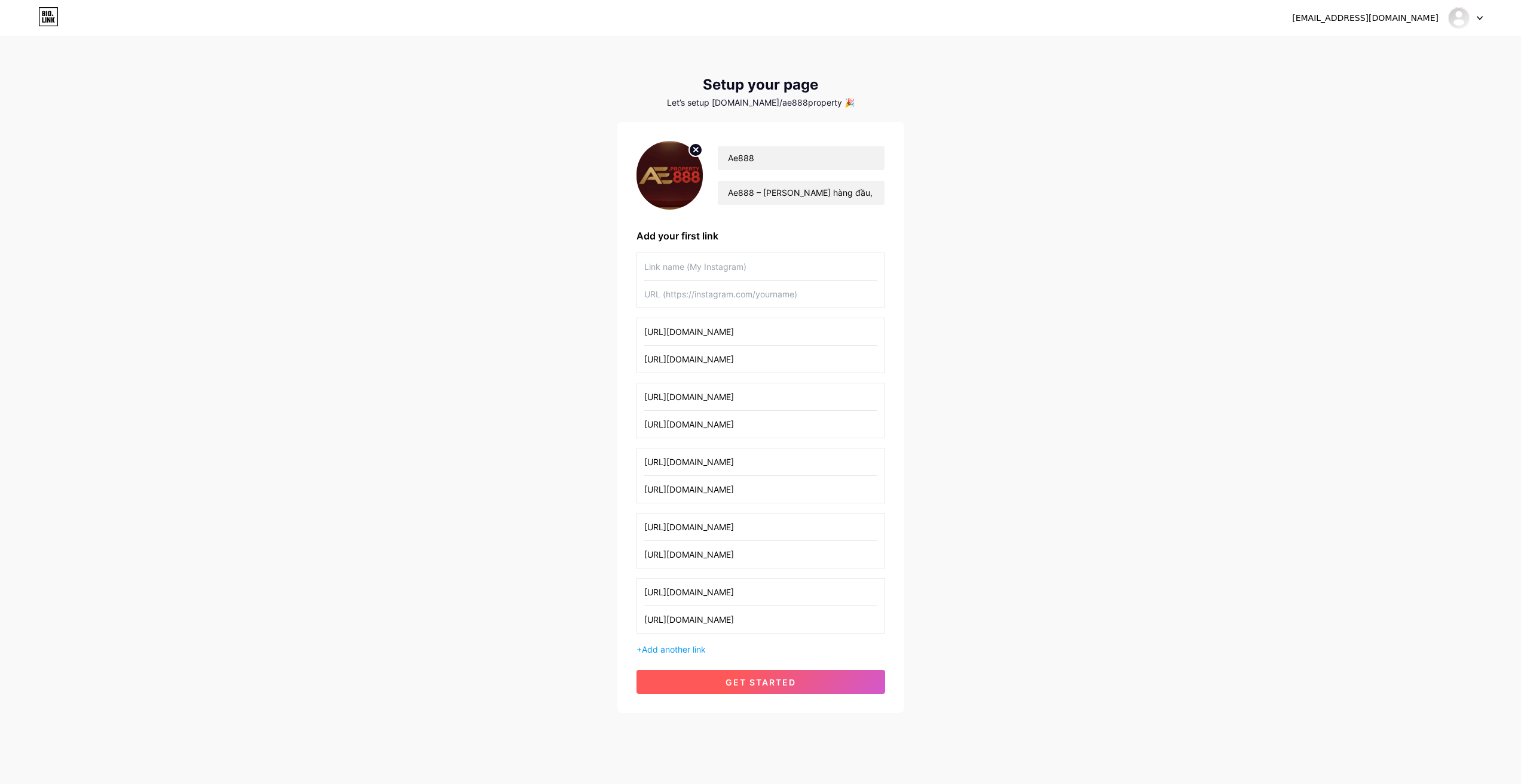
type input "[URL][DOMAIN_NAME]"
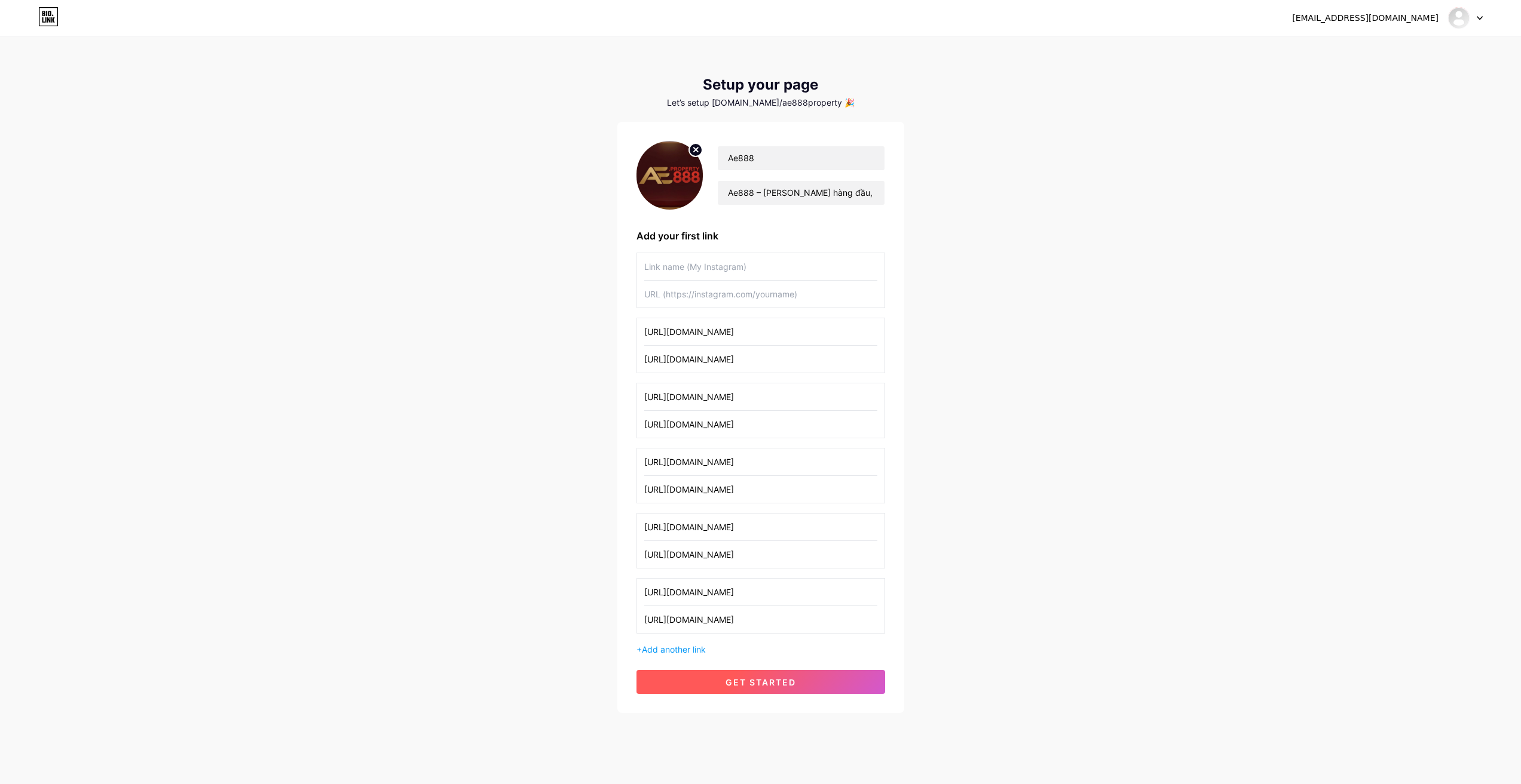
type input "[URL][DOMAIN_NAME]"
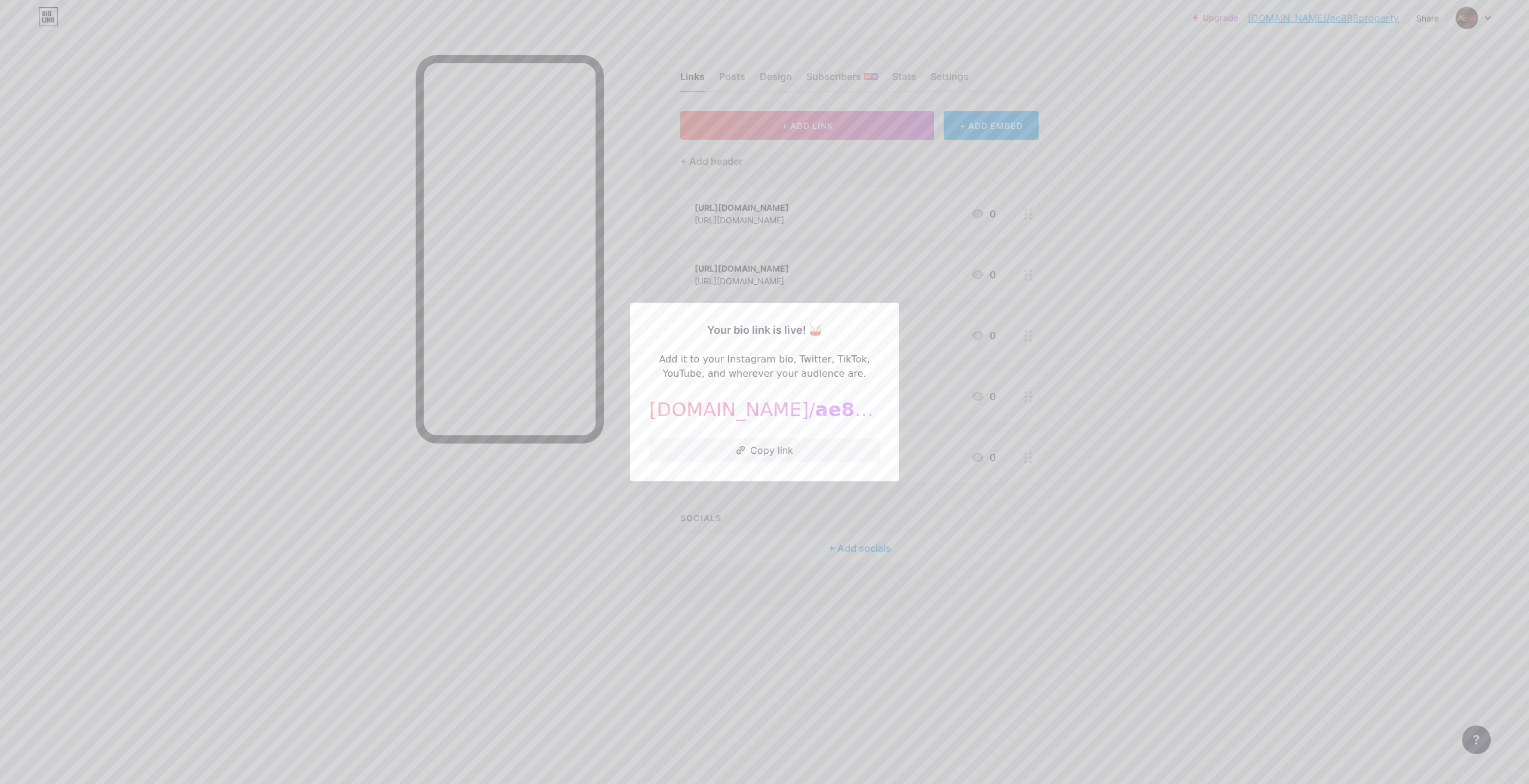
click at [1052, 367] on div at bounding box center [765, 392] width 1529 height 784
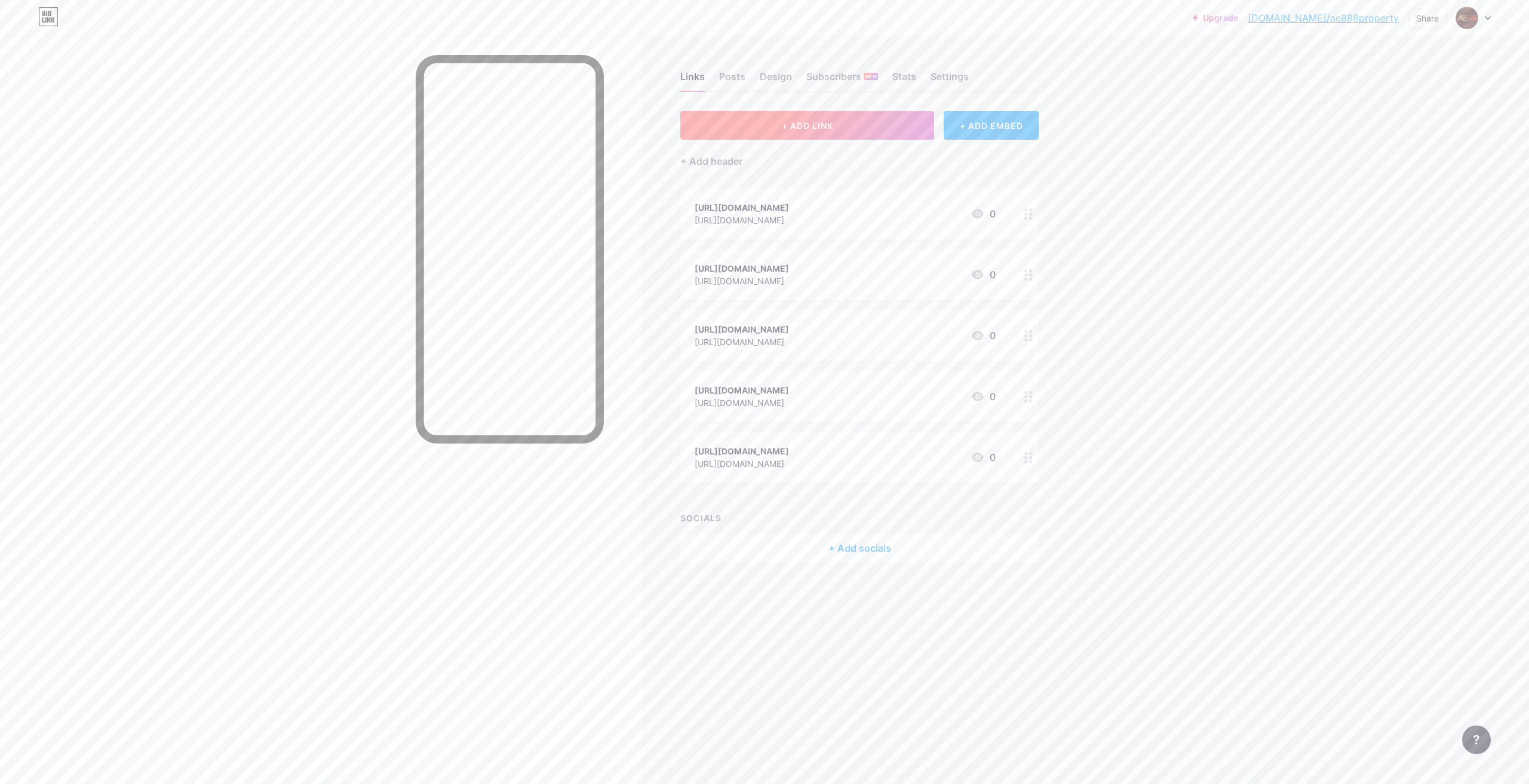
click at [857, 131] on button "+ ADD LINK" at bounding box center [807, 125] width 254 height 29
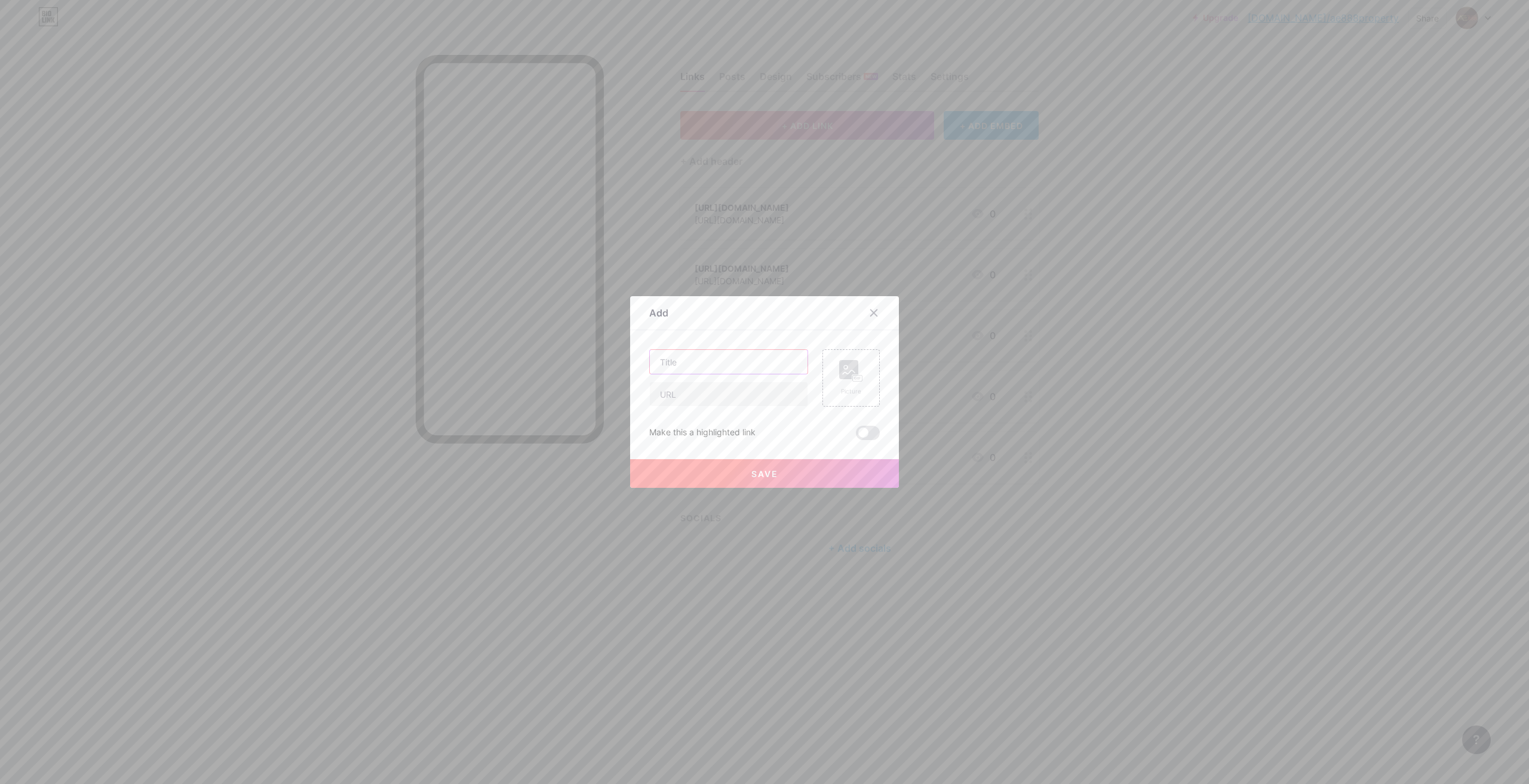
click at [704, 366] on input "text" at bounding box center [729, 362] width 158 height 24
paste input "[URL][DOMAIN_NAME]"
type input "[URL][DOMAIN_NAME]"
click at [718, 409] on div "[URL][DOMAIN_NAME] Picture Make this a highlighted link Save" at bounding box center [765, 395] width 230 height 91
drag, startPoint x: 721, startPoint y: 398, endPoint x: 732, endPoint y: 399, distance: 11.0
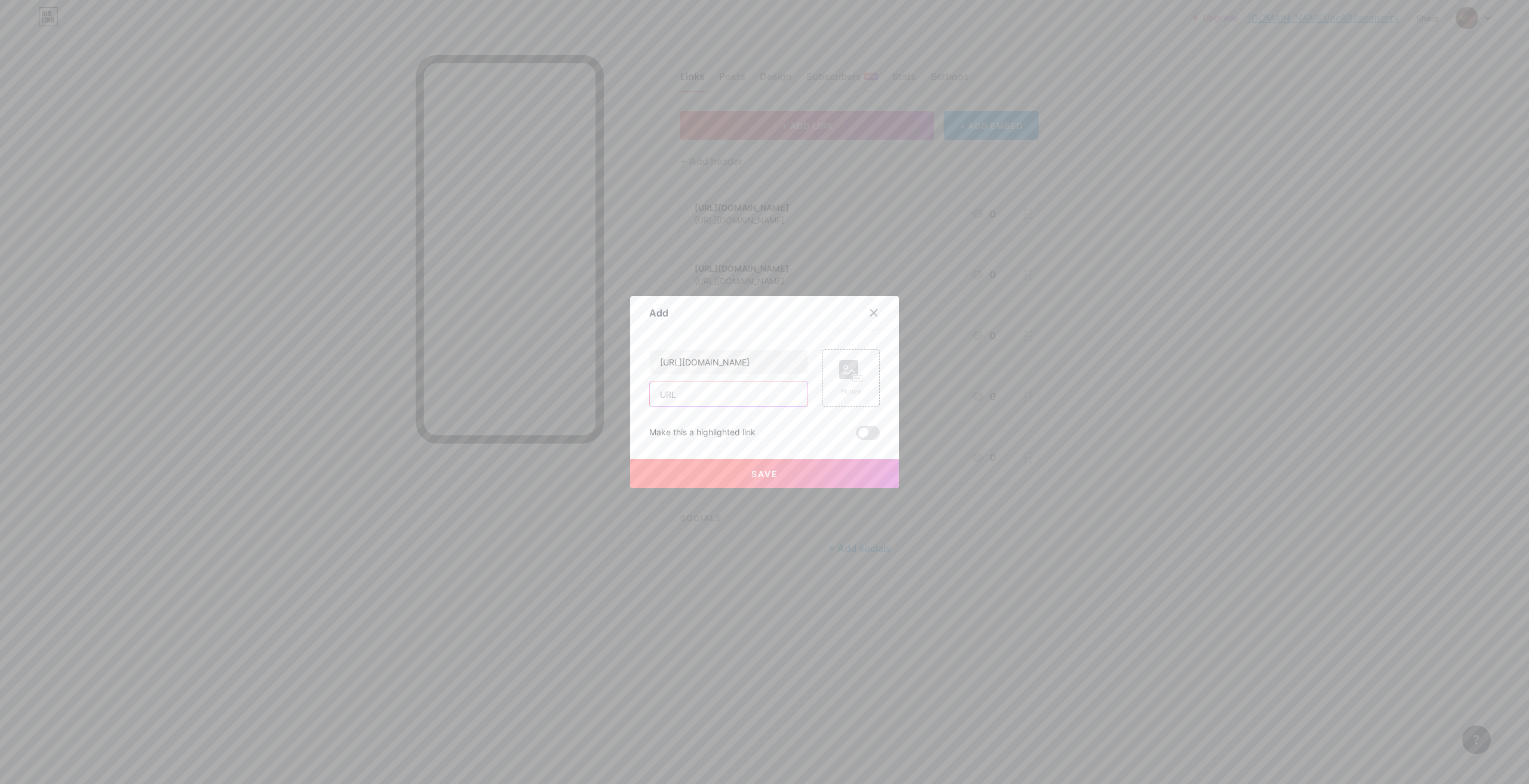
click at [721, 398] on input "text" at bounding box center [729, 394] width 158 height 24
paste input "[URL][DOMAIN_NAME]"
type input "[URL][DOMAIN_NAME]"
click at [850, 390] on div "Picture" at bounding box center [851, 391] width 24 height 9
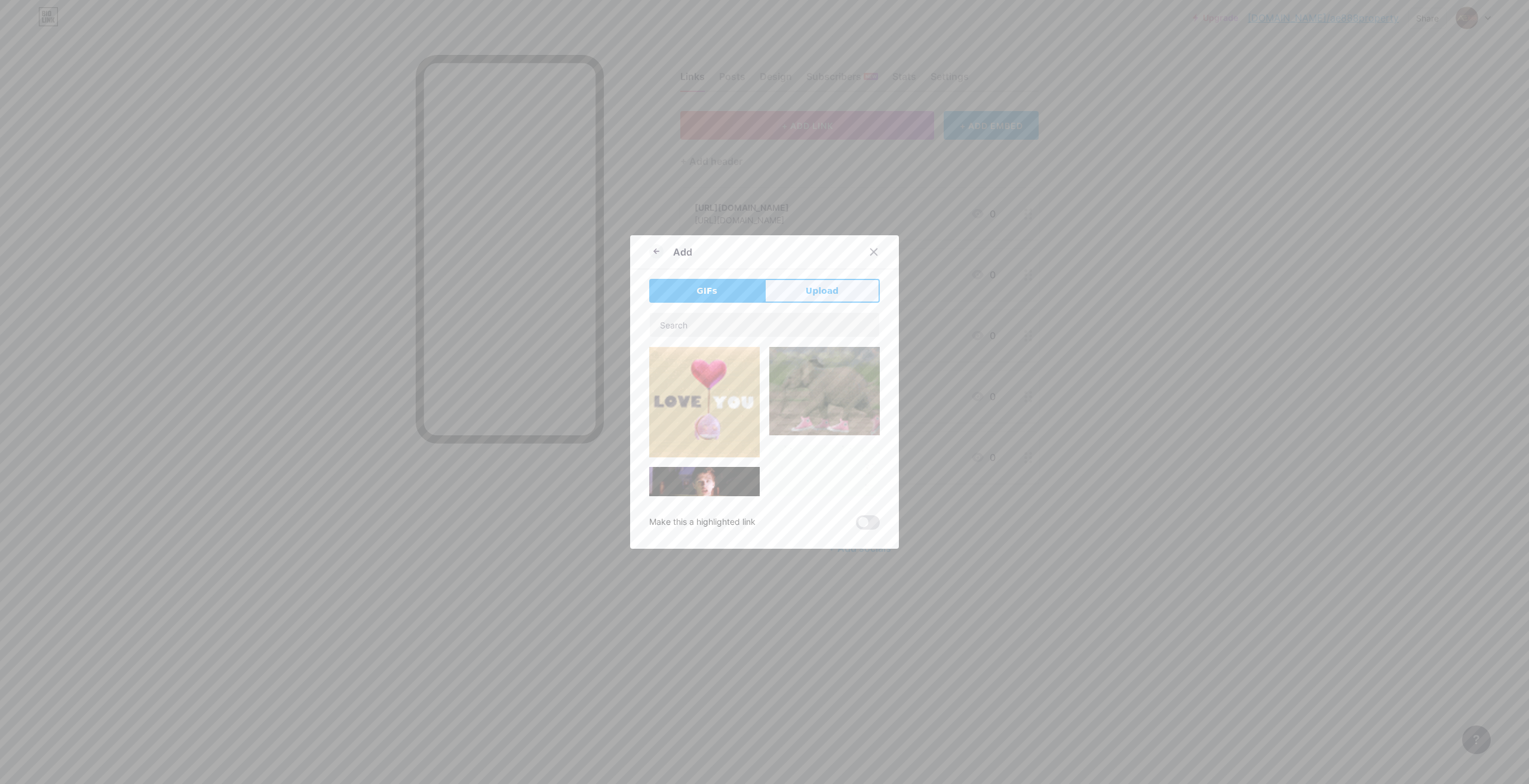
click at [818, 291] on span "Upload" at bounding box center [822, 291] width 33 height 12
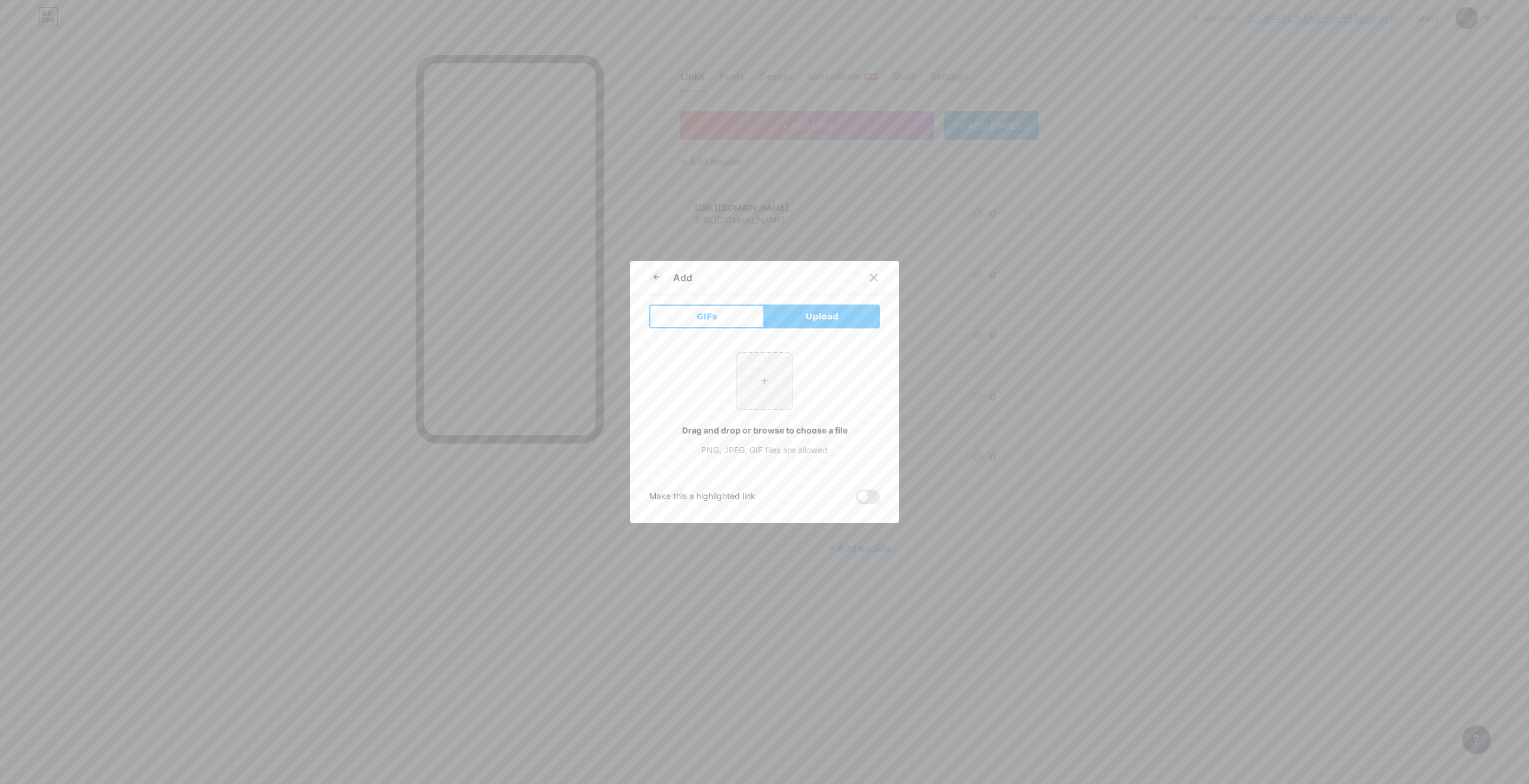
click at [764, 395] on input "file" at bounding box center [765, 380] width 56 height 56
type input "C:\fakepath\500.jpg"
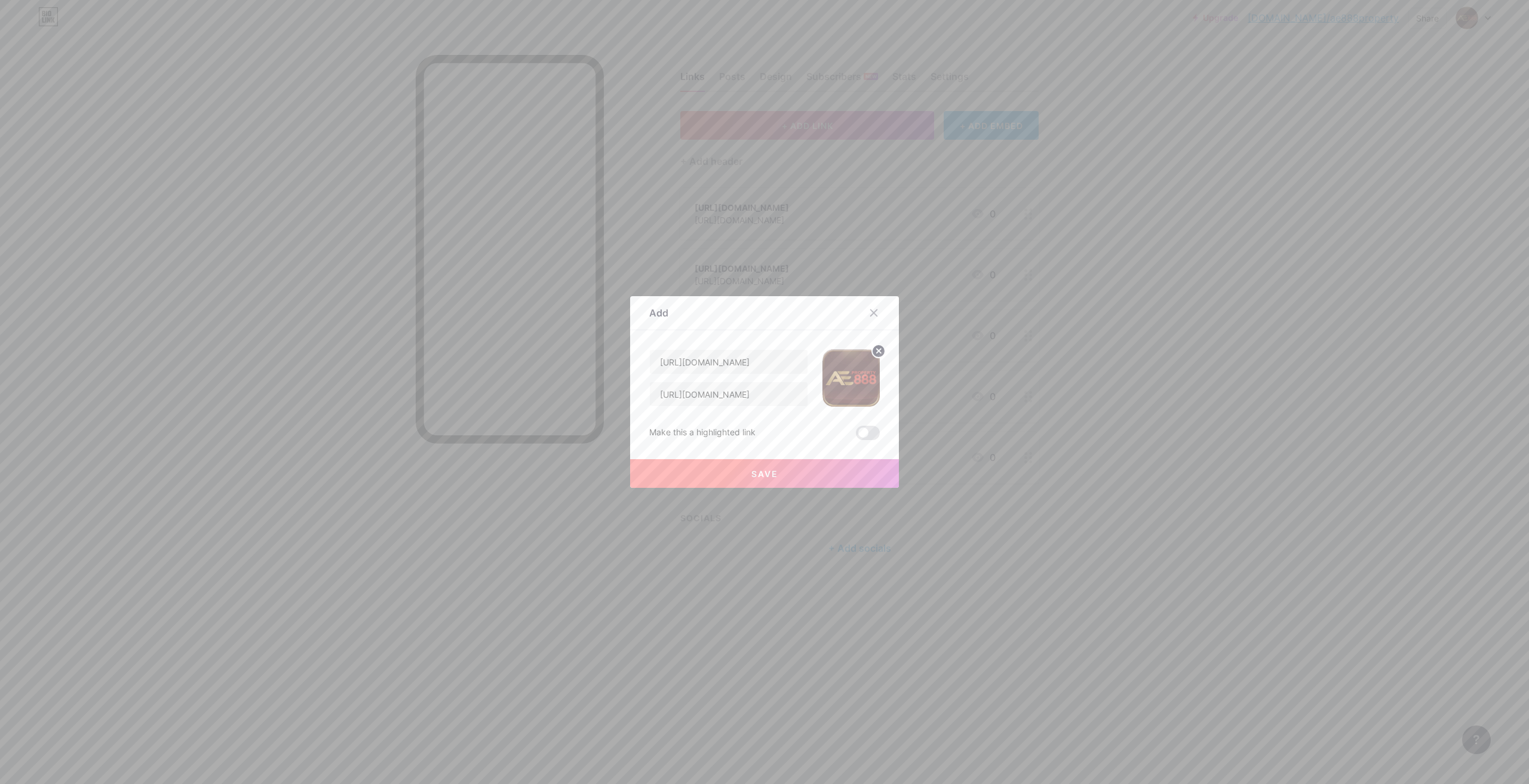
click at [771, 467] on button "Save" at bounding box center [765, 474] width 269 height 29
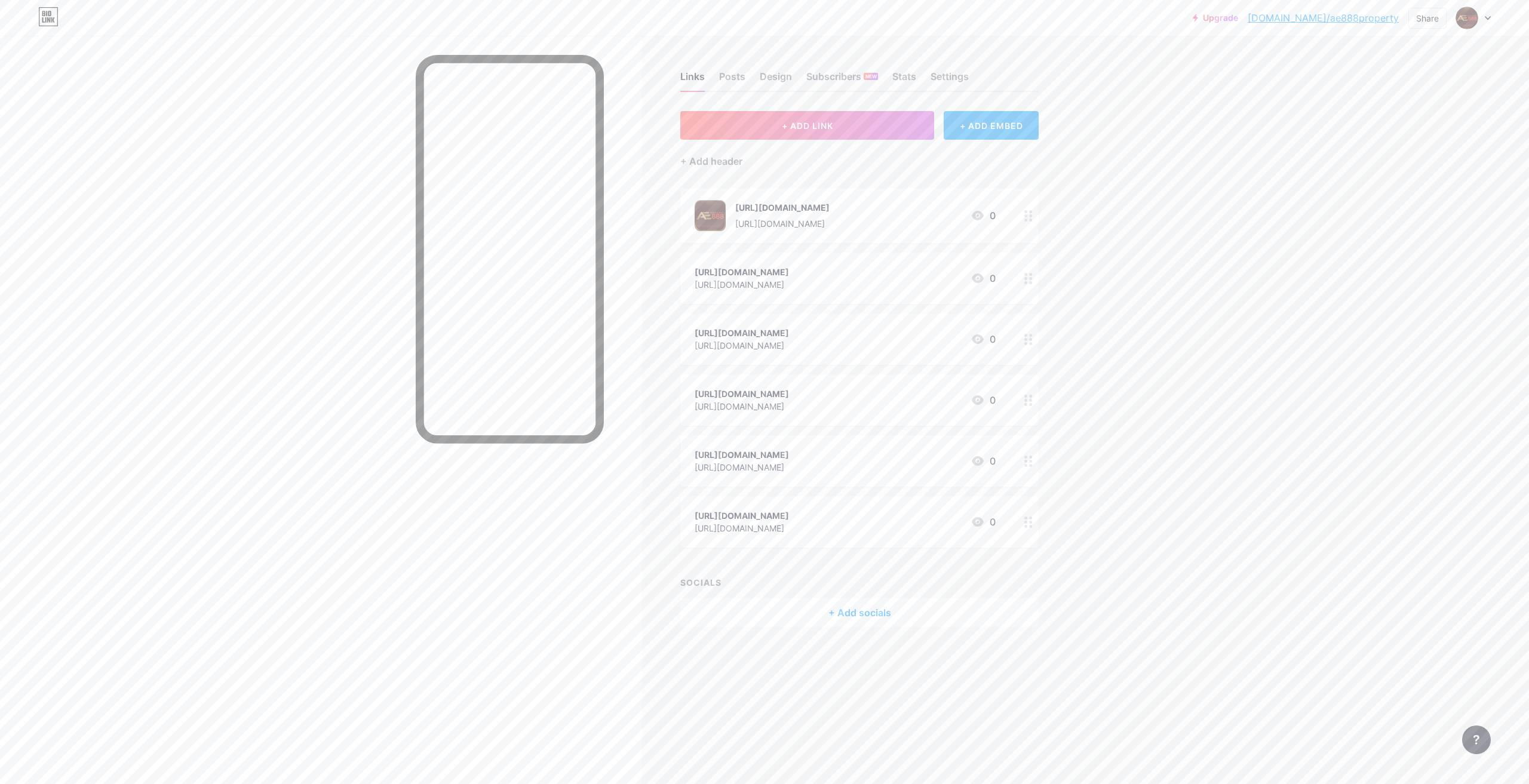
click at [1343, 20] on link "[DOMAIN_NAME]/ae888property" at bounding box center [1324, 17] width 151 height 14
